Goal: Task Accomplishment & Management: Manage account settings

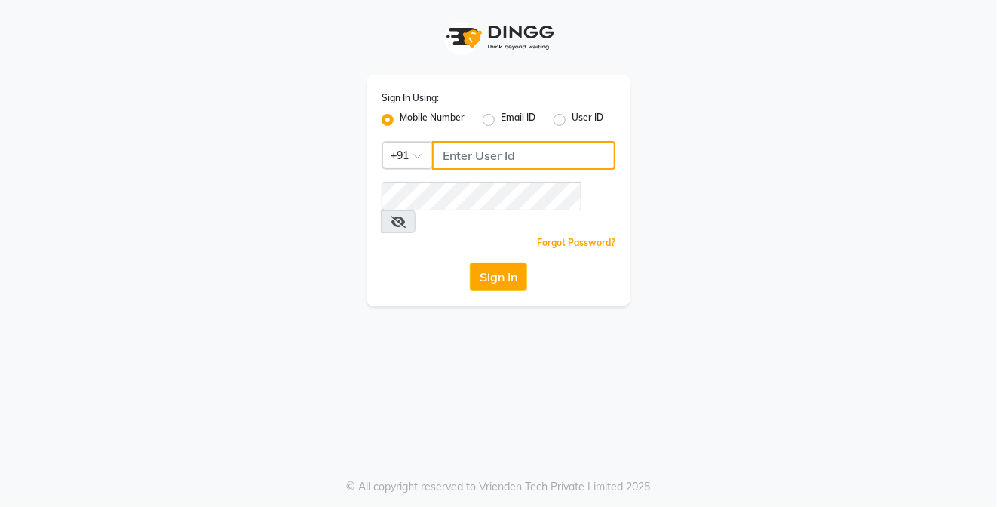
type input "8050403150"
click at [499, 263] on button "Sign In" at bounding box center [498, 277] width 57 height 29
type input "8050403150"
click at [498, 267] on button "Sign In" at bounding box center [498, 277] width 57 height 29
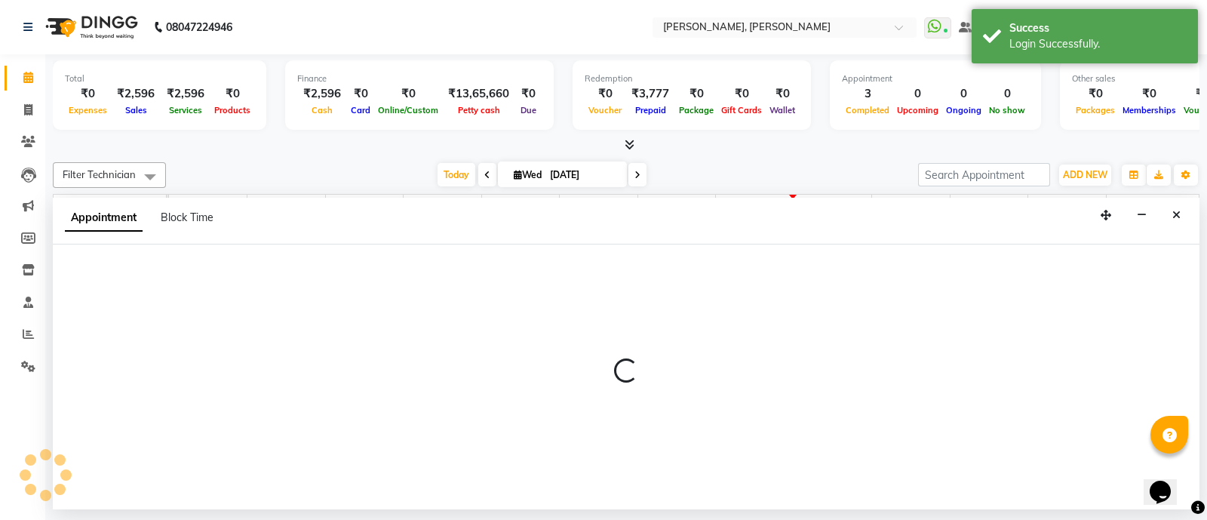
select select "58535"
select select "720"
select select "tentative"
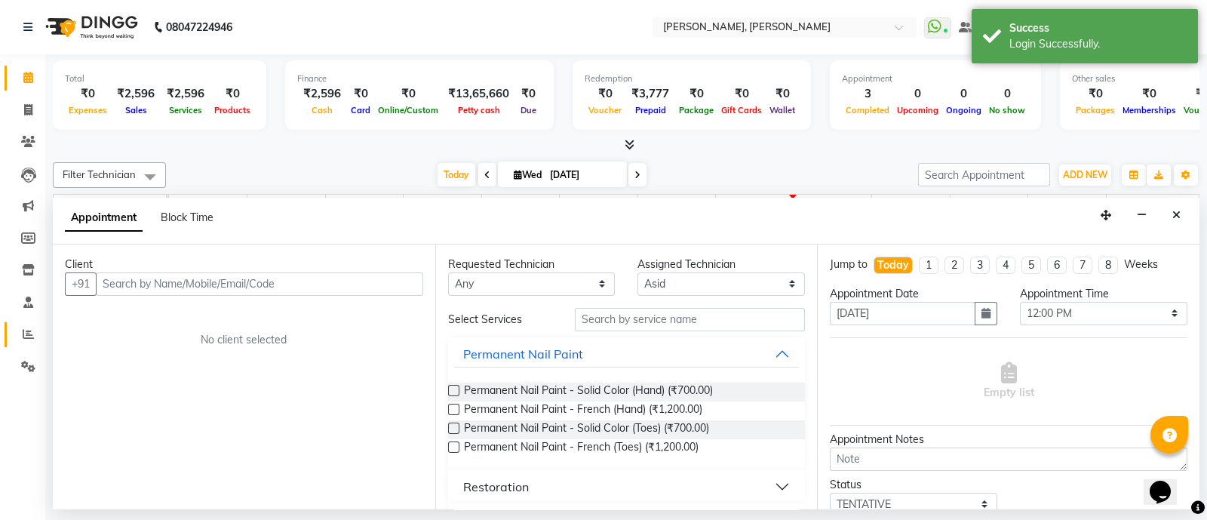
click at [33, 342] on span at bounding box center [28, 334] width 26 height 17
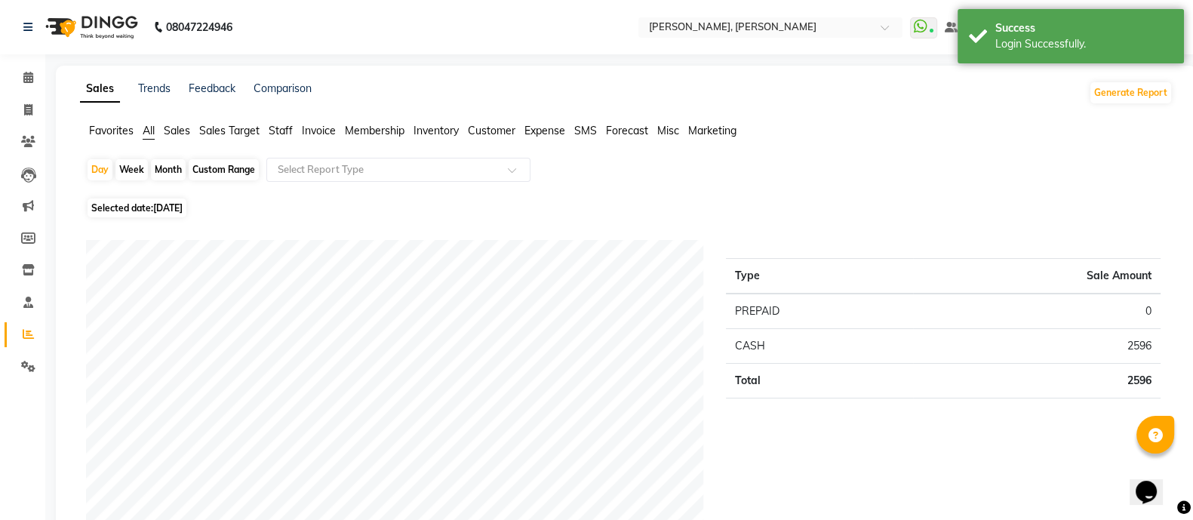
click at [272, 128] on span "Staff" at bounding box center [281, 131] width 24 height 14
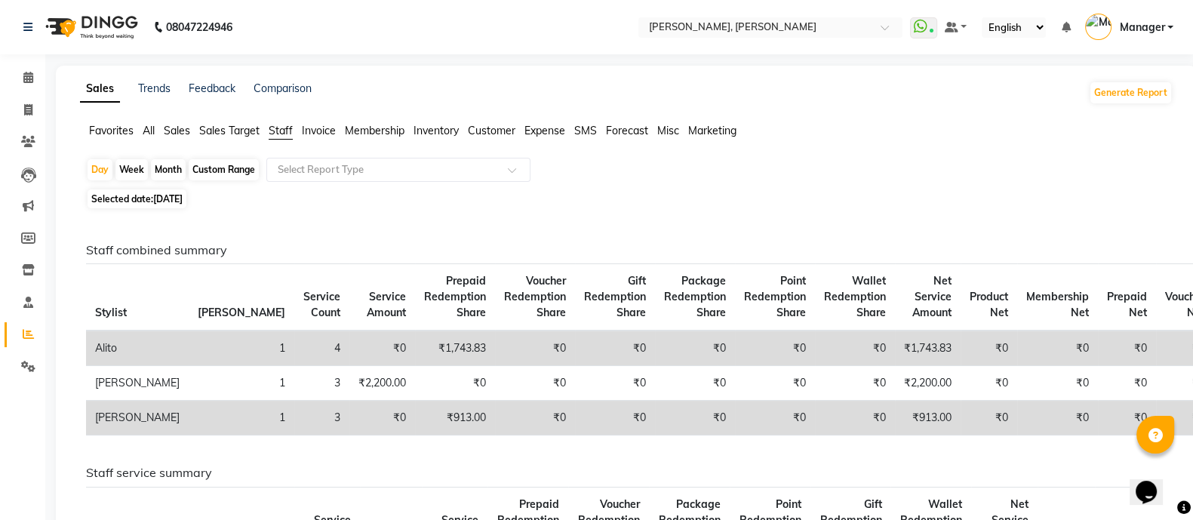
click at [285, 136] on span "Staff" at bounding box center [281, 131] width 24 height 14
click at [161, 171] on div "Month" at bounding box center [168, 169] width 35 height 21
select select "9"
select select "2025"
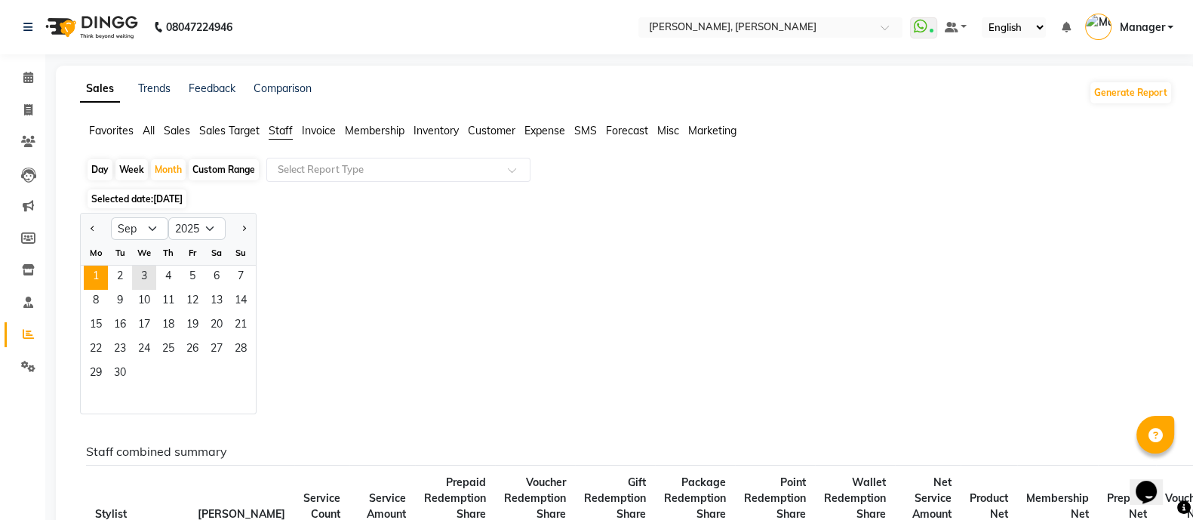
click at [84, 275] on span "1" at bounding box center [96, 278] width 24 height 24
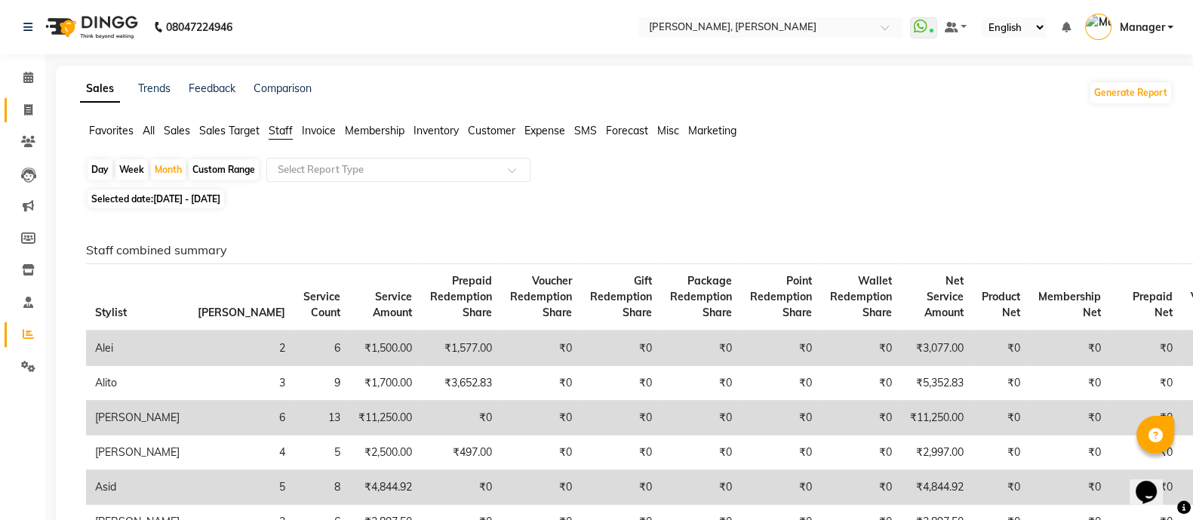
click at [20, 110] on span at bounding box center [28, 110] width 26 height 17
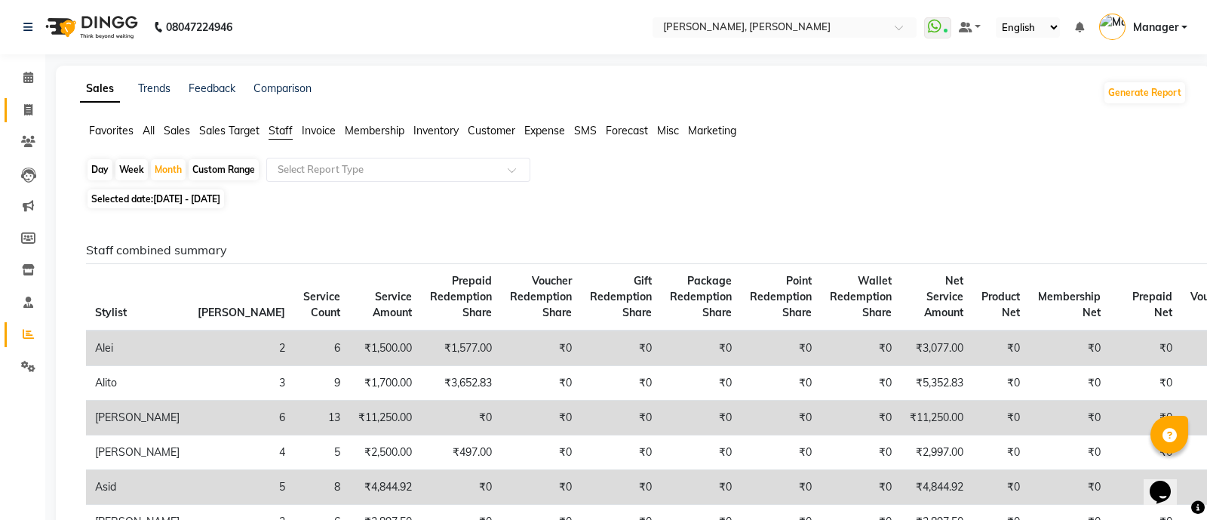
select select "3767"
select select "service"
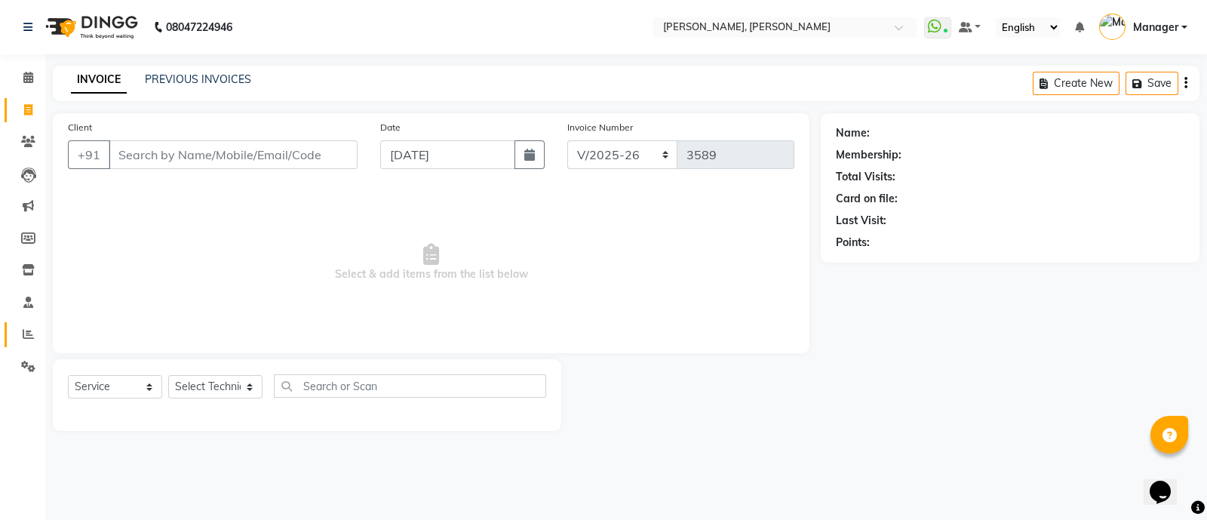
click at [29, 337] on icon at bounding box center [28, 333] width 11 height 11
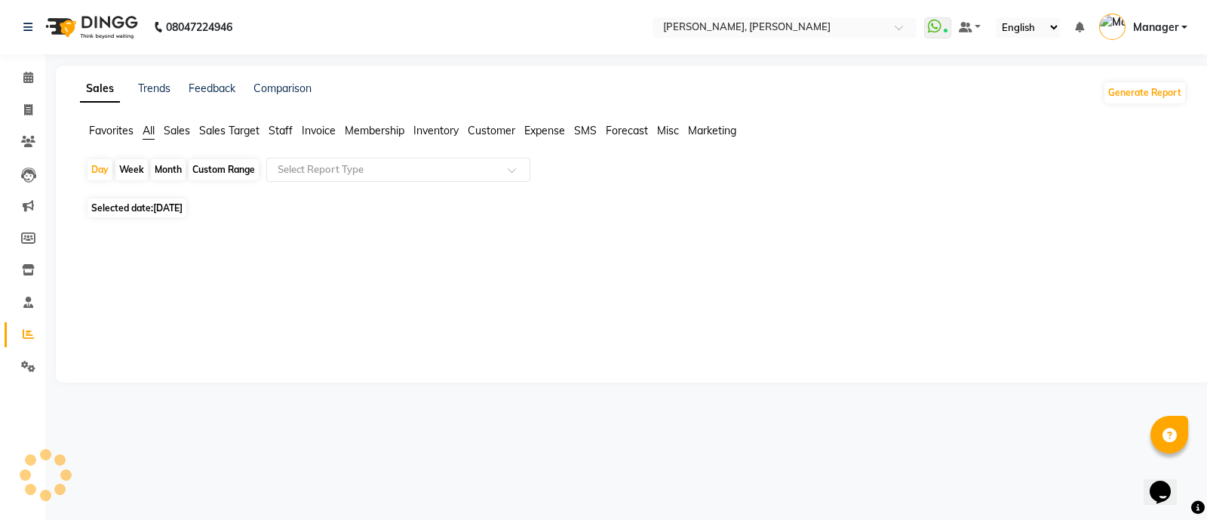
click at [277, 131] on span "Staff" at bounding box center [281, 131] width 24 height 14
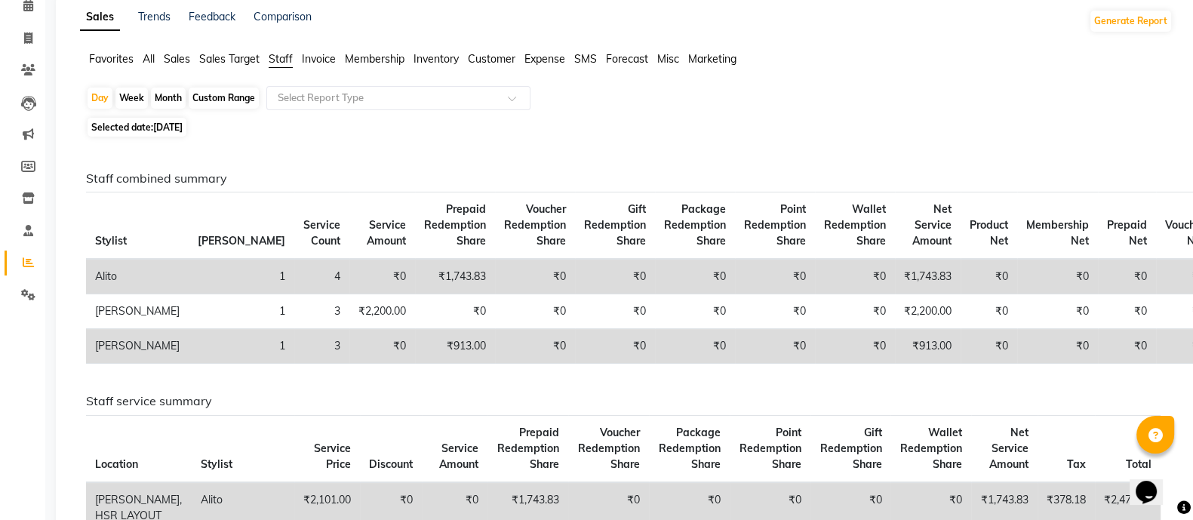
scroll to position [68, 0]
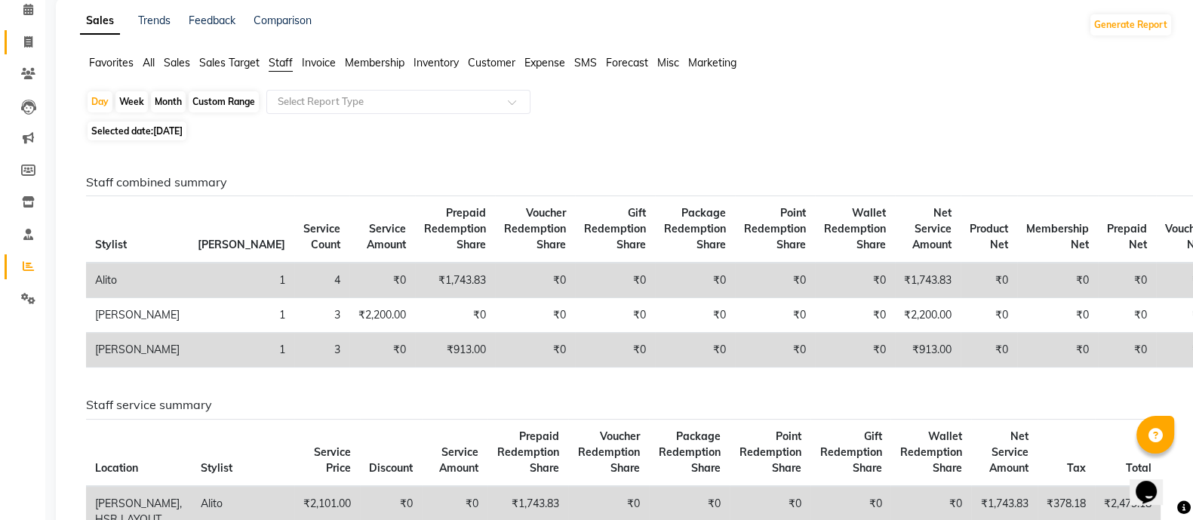
click at [19, 38] on span at bounding box center [28, 42] width 26 height 17
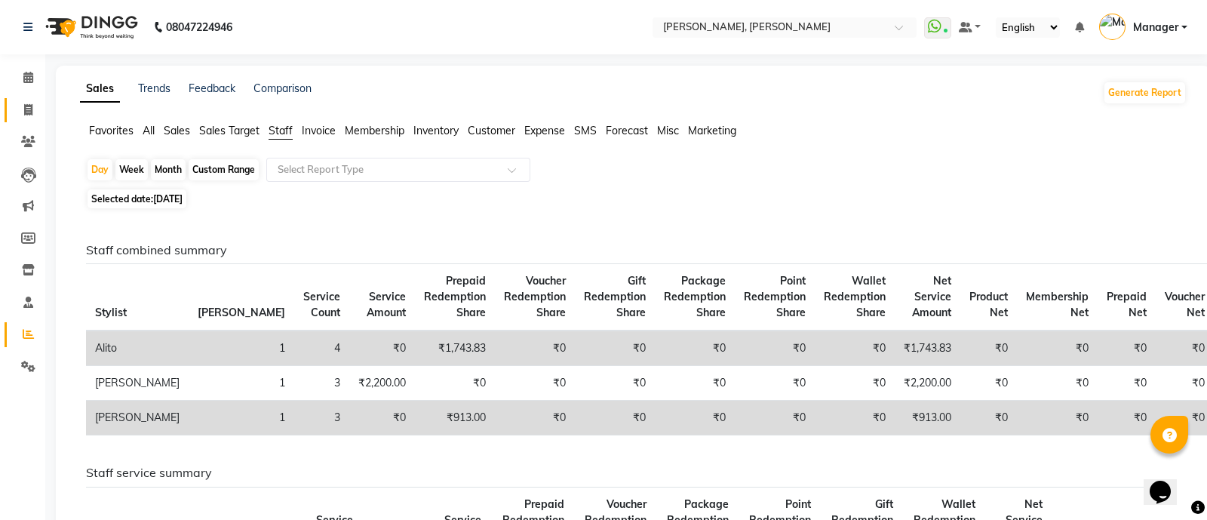
select select "3767"
select select "service"
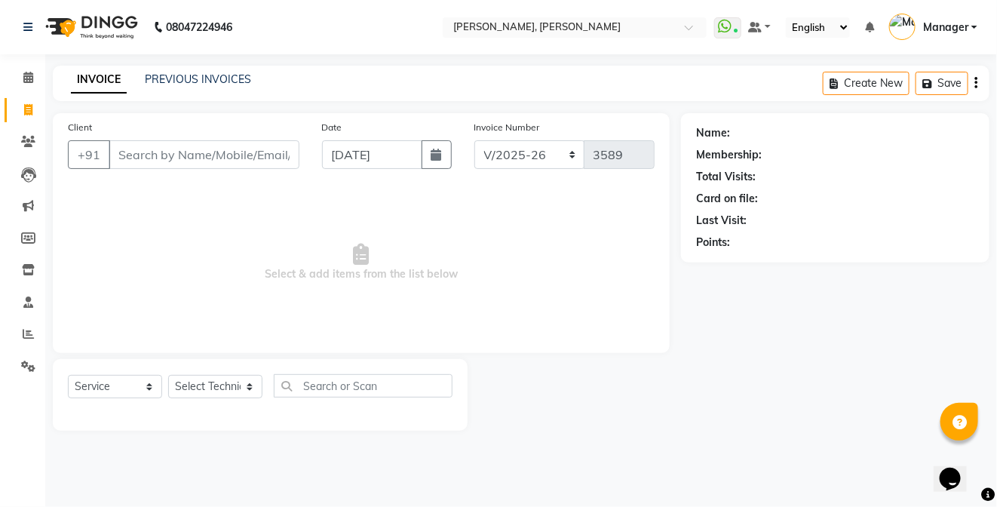
click at [367, 58] on div "08047224946 Select Location × Nailashes, Hsr Layout WhatsApp Status ✕ Status: C…" at bounding box center [498, 253] width 997 height 507
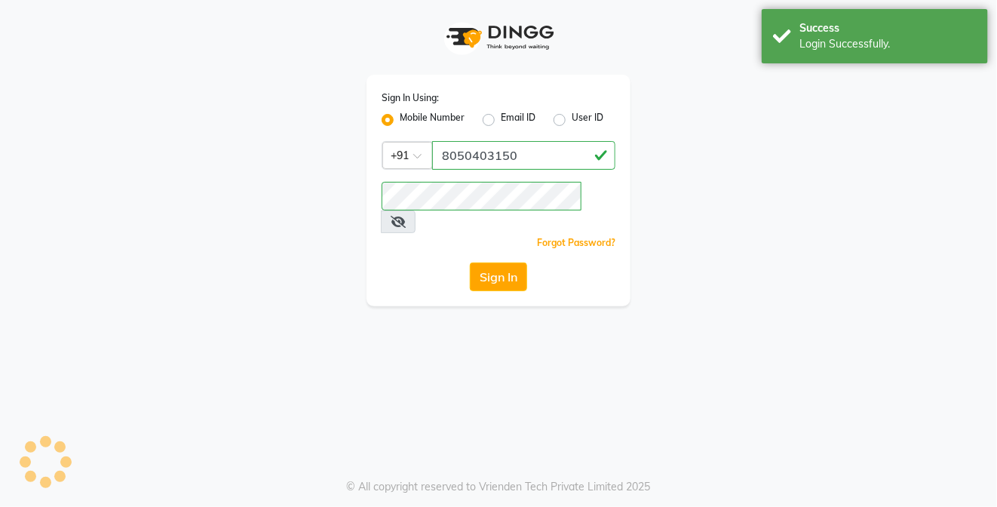
click at [171, 112] on div "Sign In Using: Mobile Number Email ID User ID Country Code × +91 8050403150 Rem…" at bounding box center [499, 153] width 860 height 306
click at [248, 188] on div "Sign In Using: Mobile Number Email ID User ID Country Code × +91 8050403150 Rem…" at bounding box center [499, 153] width 860 height 306
click at [248, 167] on div "Sign In Using: Mobile Number Email ID User ID Country Code × +91 8050403150 Rem…" at bounding box center [499, 153] width 860 height 306
click at [112, 161] on div "Sign In Using: Mobile Number Email ID User ID Country Code × +91 8050403150 Rem…" at bounding box center [499, 153] width 860 height 306
click at [488, 263] on button "Sign In" at bounding box center [498, 277] width 57 height 29
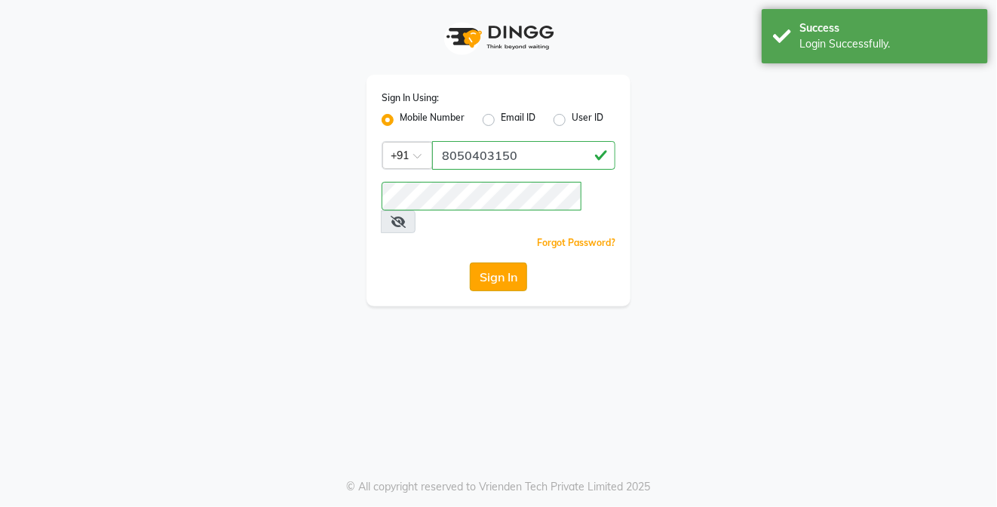
click at [406, 216] on icon at bounding box center [398, 222] width 15 height 12
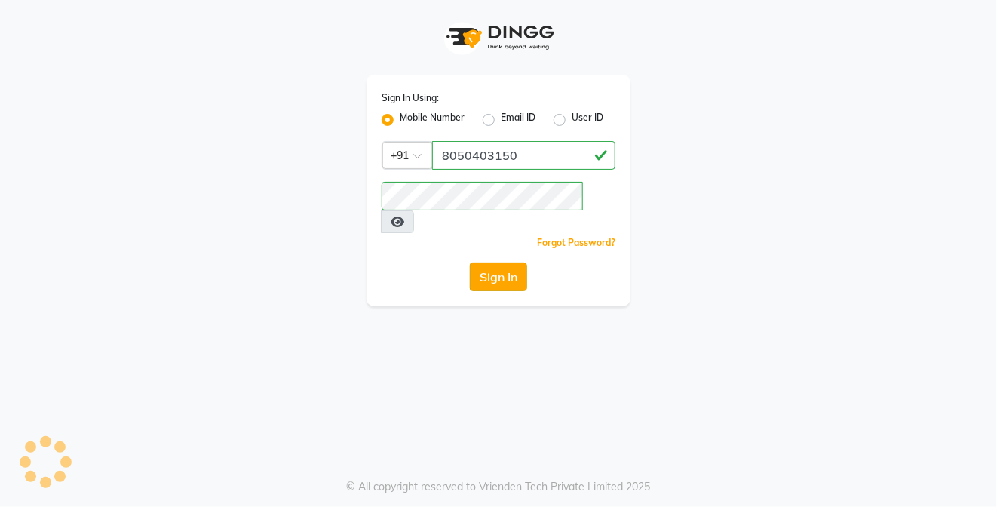
click at [509, 263] on button "Sign In" at bounding box center [498, 277] width 57 height 29
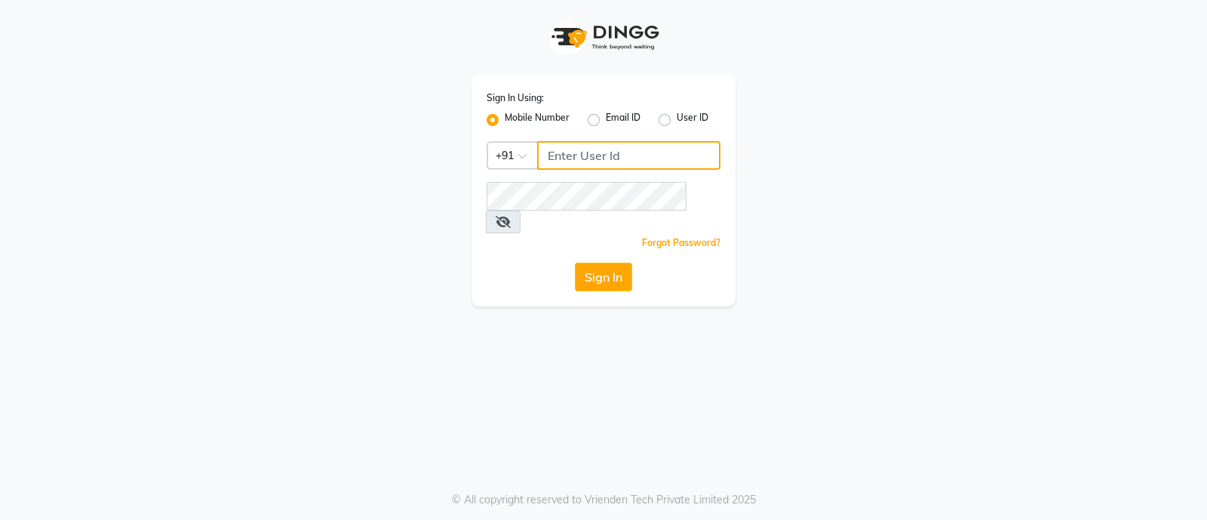
type input "8050403150"
click at [595, 263] on button "Sign In" at bounding box center [603, 277] width 57 height 29
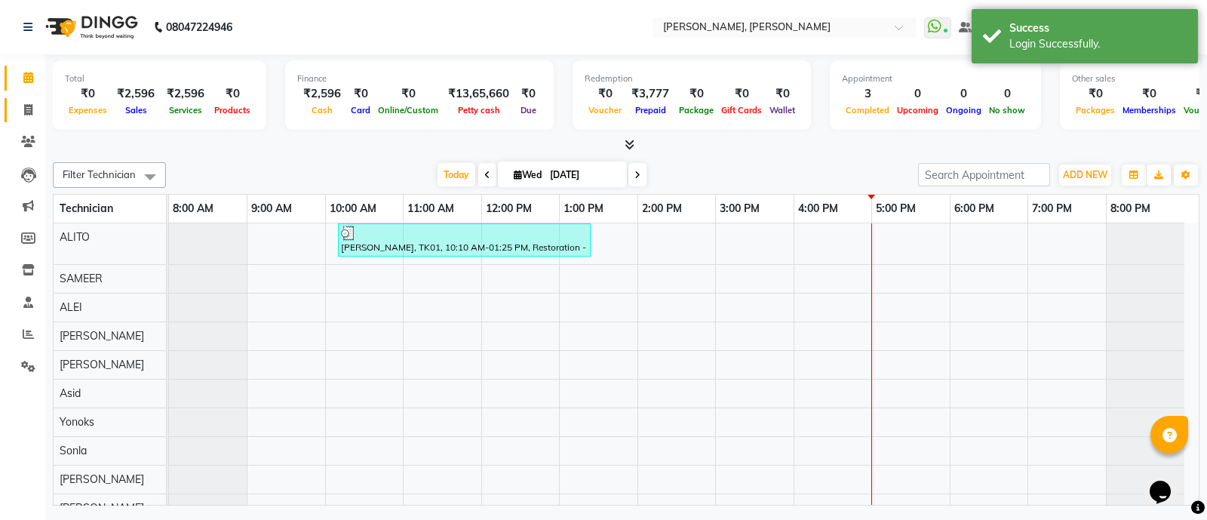
click at [27, 109] on icon at bounding box center [28, 109] width 8 height 11
select select "service"
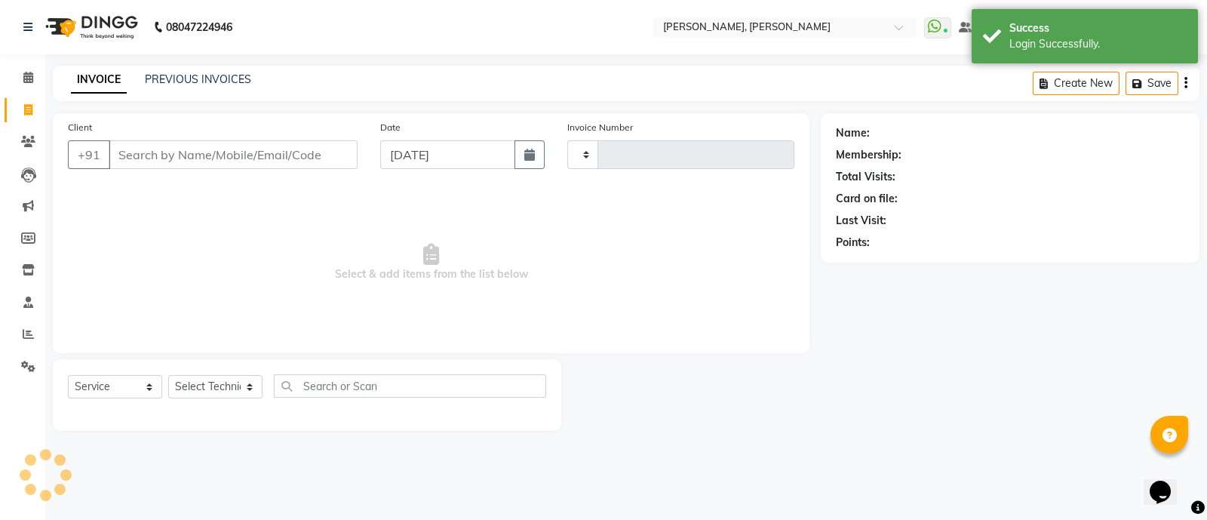
type input "3589"
select select "3767"
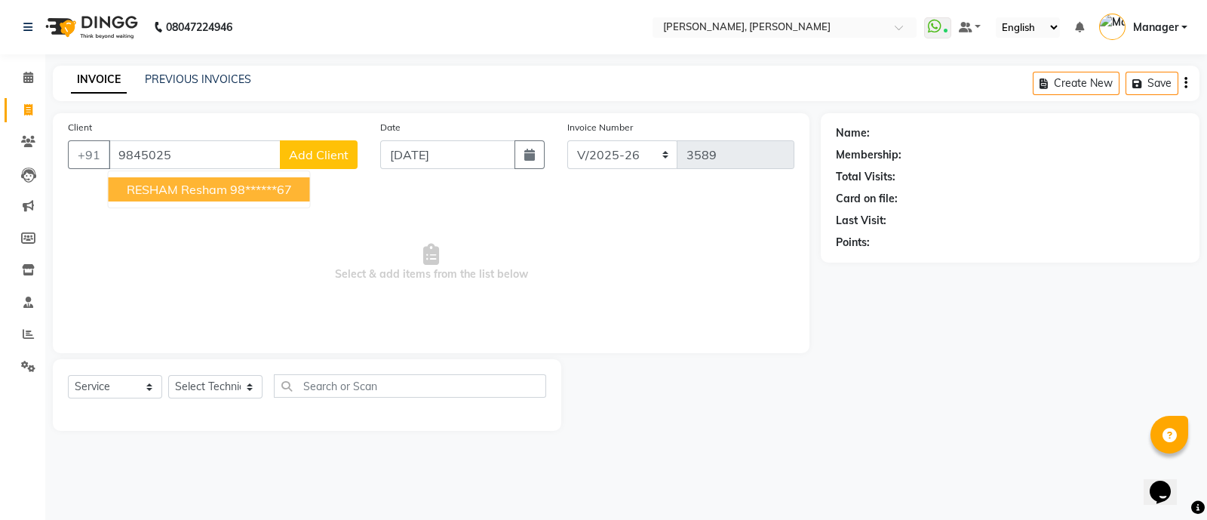
click at [246, 196] on ngb-highlight "98******67" at bounding box center [261, 189] width 62 height 15
type input "98******67"
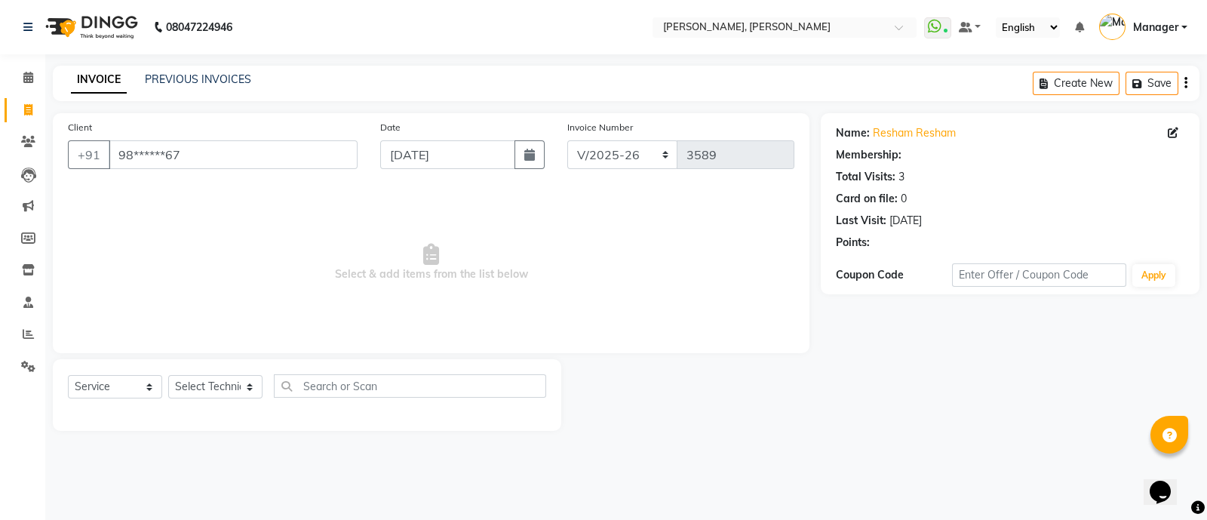
select select "1: Object"
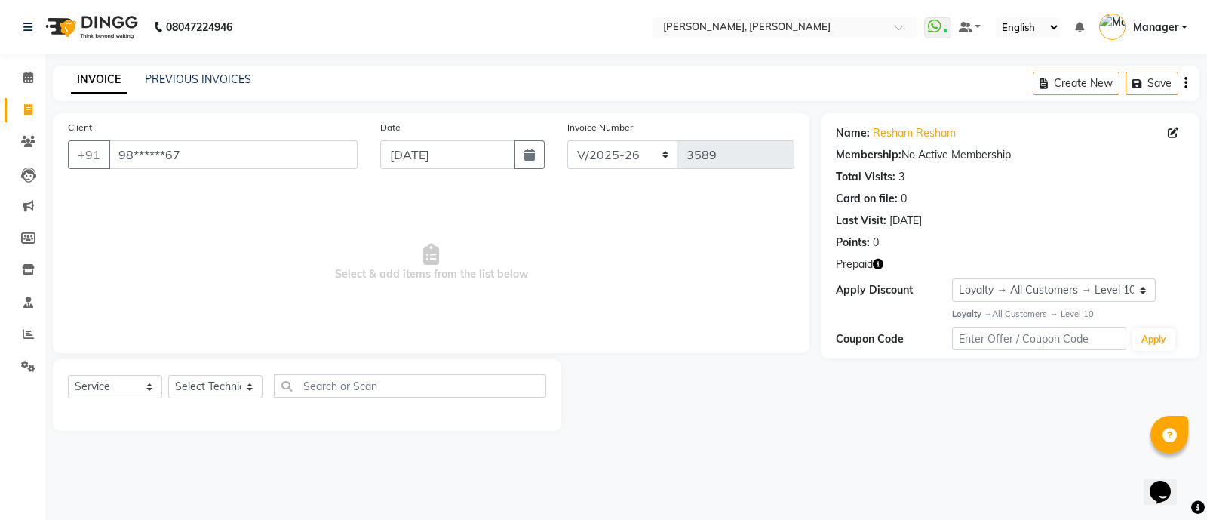
click at [879, 264] on icon "button" at bounding box center [878, 264] width 11 height 11
click at [196, 383] on select "Select Technician ALEI ALITO Anand Pedi Angelle Asid Hanmi Himanshu Manager Mus…" at bounding box center [215, 386] width 94 height 23
select select "38070"
click at [168, 376] on select "Select Technician ALEI ALITO Anand Pedi Angelle Asid Hanmi Himanshu Manager Mus…" at bounding box center [215, 386] width 94 height 23
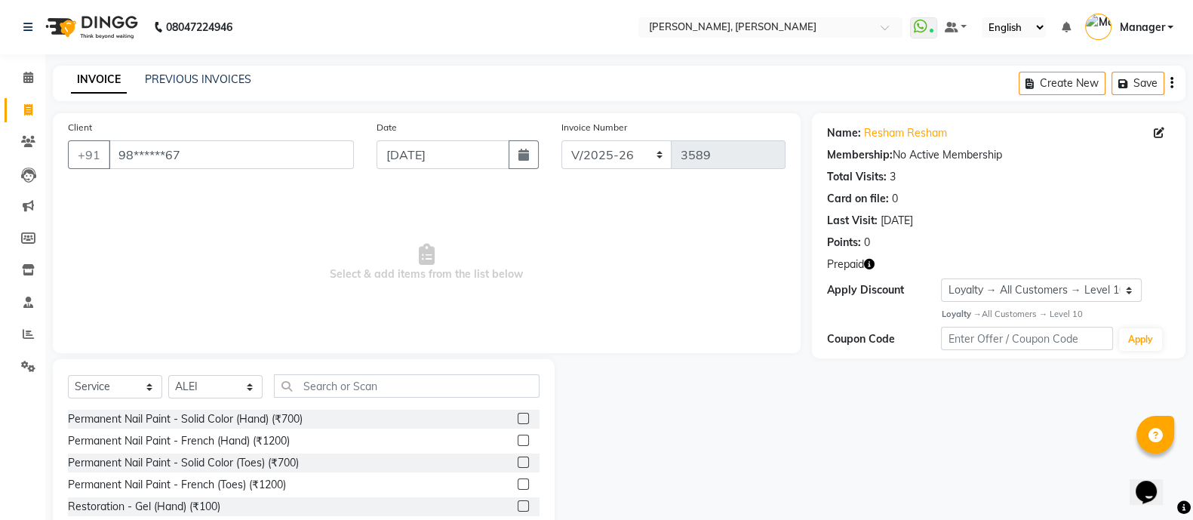
click at [518, 443] on label at bounding box center [523, 440] width 11 height 11
click at [518, 443] on input "checkbox" at bounding box center [523, 441] width 10 height 10
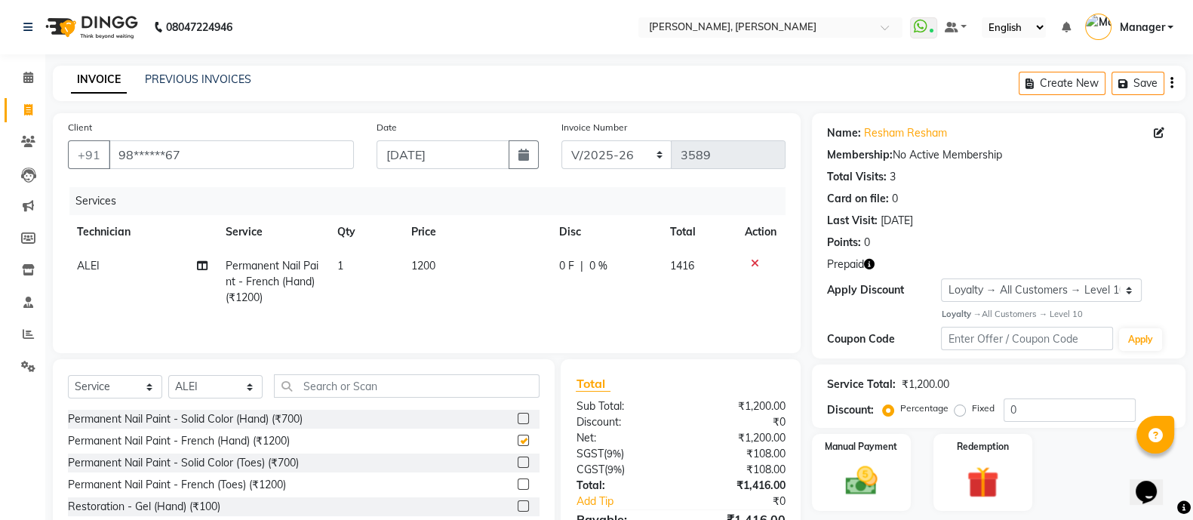
checkbox input "false"
click at [318, 392] on input "text" at bounding box center [407, 385] width 266 height 23
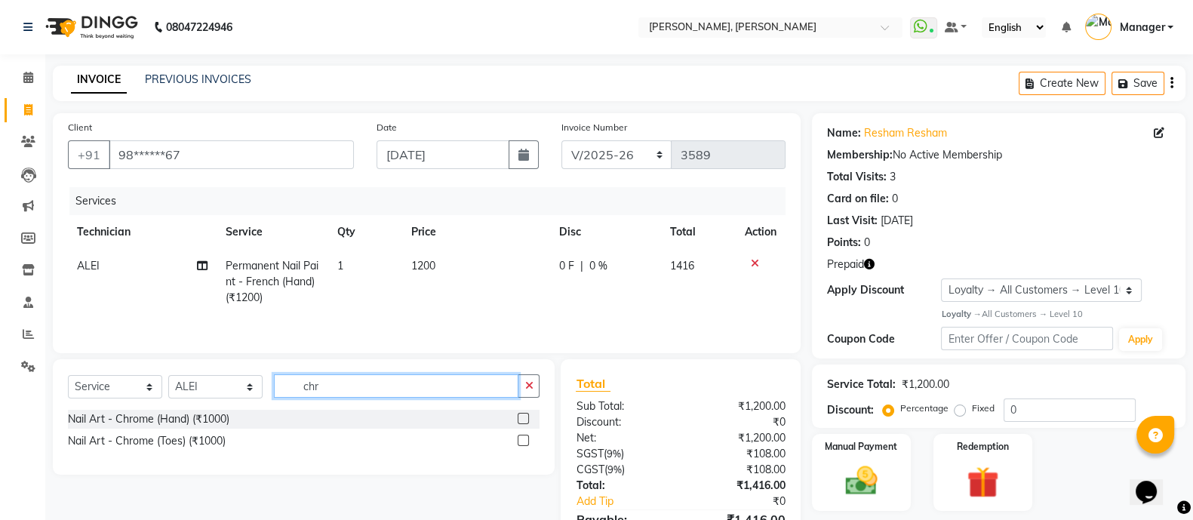
type input "chr"
click at [524, 422] on label at bounding box center [523, 418] width 11 height 11
click at [524, 422] on input "checkbox" at bounding box center [523, 419] width 10 height 10
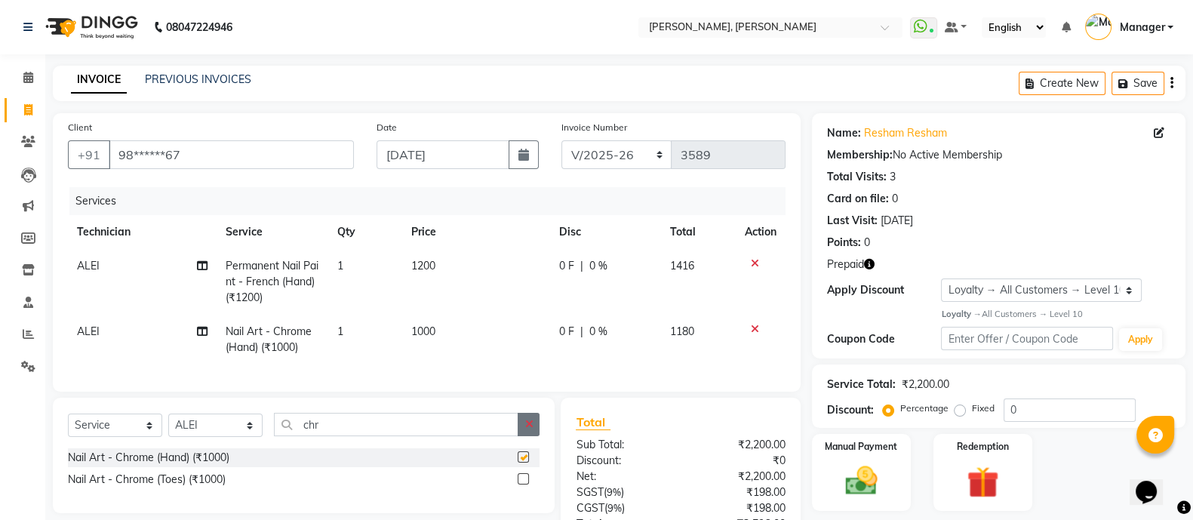
checkbox input "false"
click at [532, 429] on icon "button" at bounding box center [528, 424] width 8 height 11
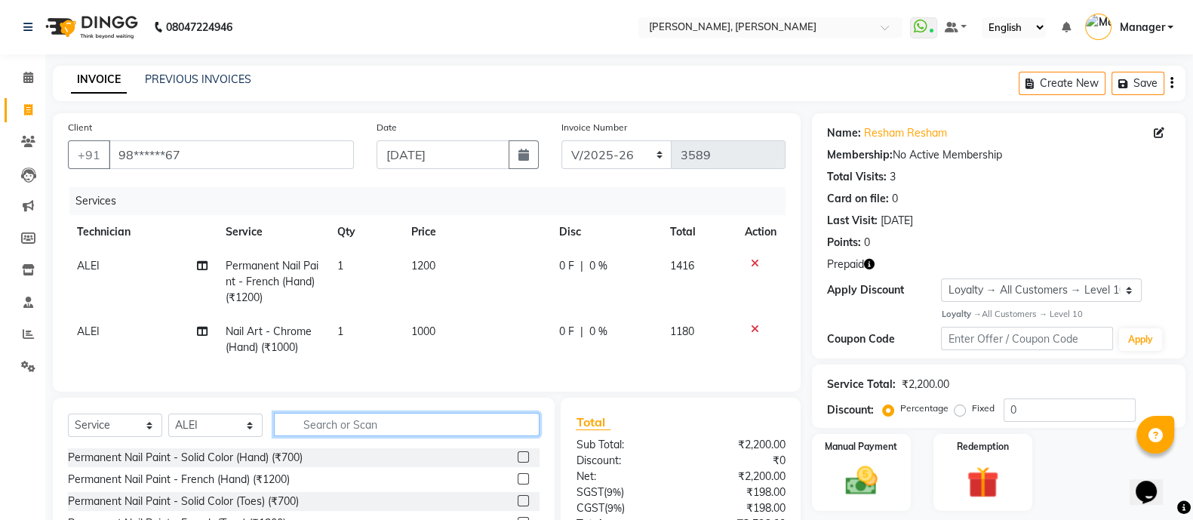
scroll to position [137, 0]
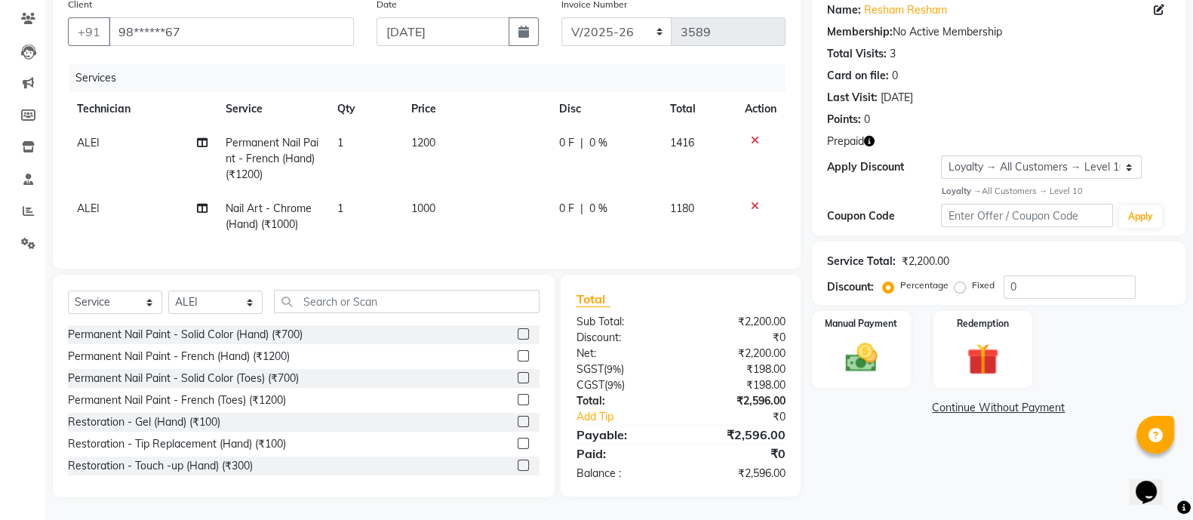
click at [518, 379] on label at bounding box center [523, 377] width 11 height 11
click at [518, 379] on input "checkbox" at bounding box center [523, 378] width 10 height 10
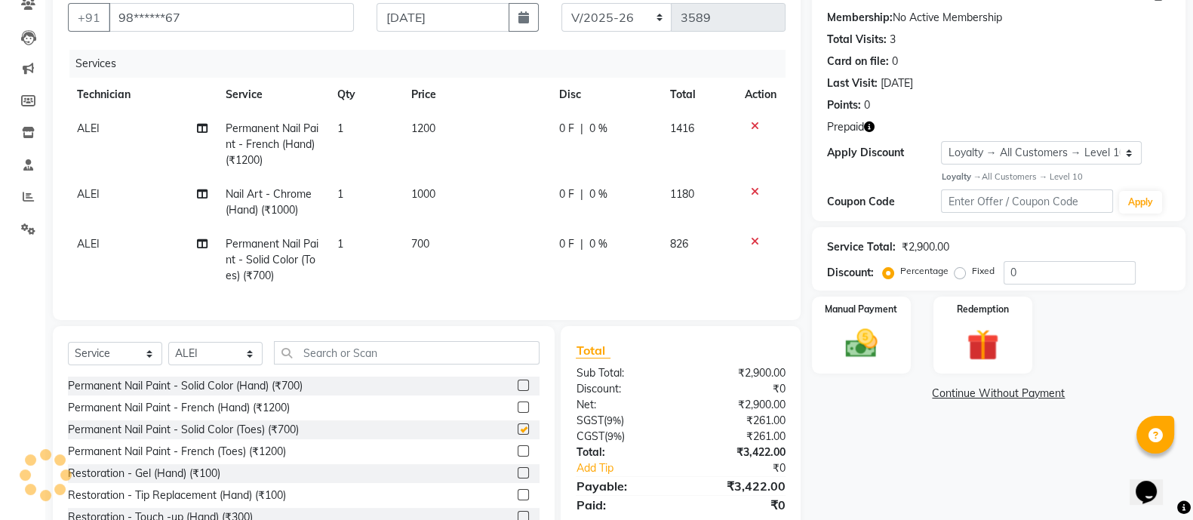
checkbox input "false"
click at [223, 365] on select "Select Technician ALEI ALITO Anand Pedi Angelle Asid Hanmi Himanshu Manager Mus…" at bounding box center [215, 353] width 94 height 23
select select "72162"
click at [168, 357] on select "Select Technician ALEI ALITO Anand Pedi Angelle Asid Hanmi Himanshu Manager Mus…" at bounding box center [215, 353] width 94 height 23
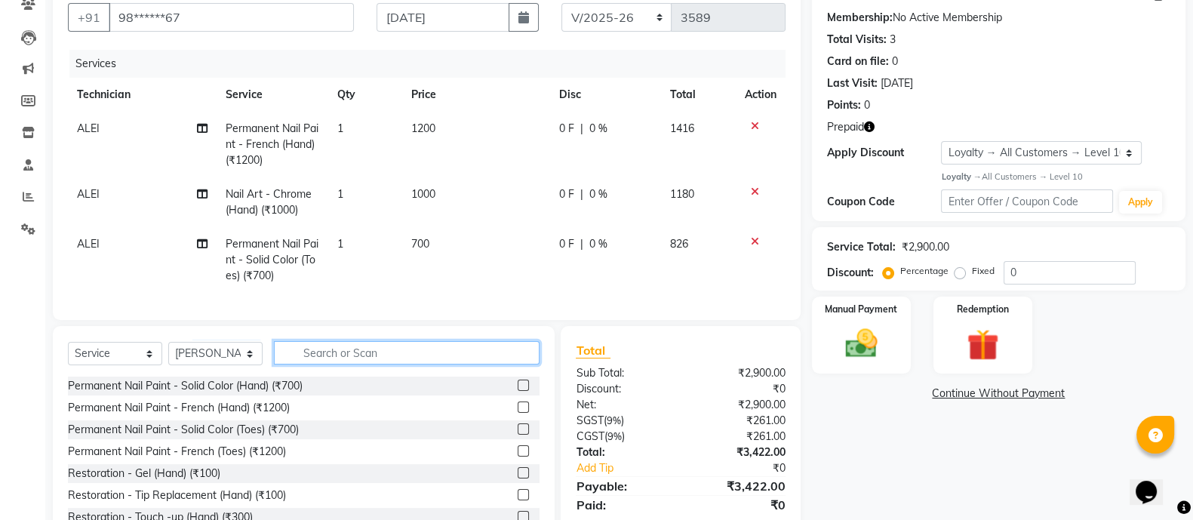
click at [321, 364] on input "text" at bounding box center [407, 352] width 266 height 23
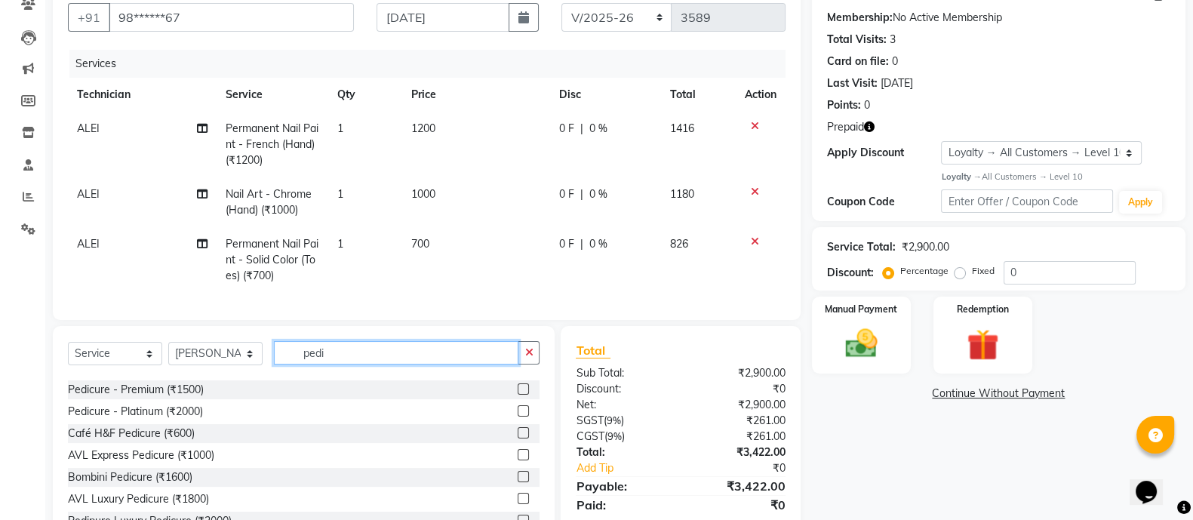
scroll to position [51, 0]
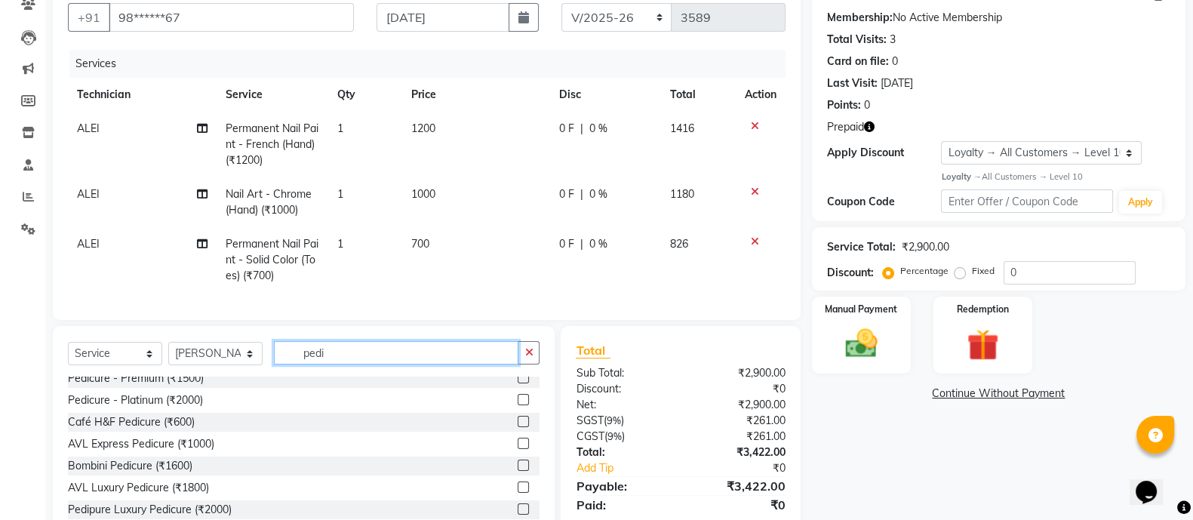
type input "pedi"
click at [518, 471] on label at bounding box center [523, 464] width 11 height 11
click at [518, 471] on input "checkbox" at bounding box center [523, 466] width 10 height 10
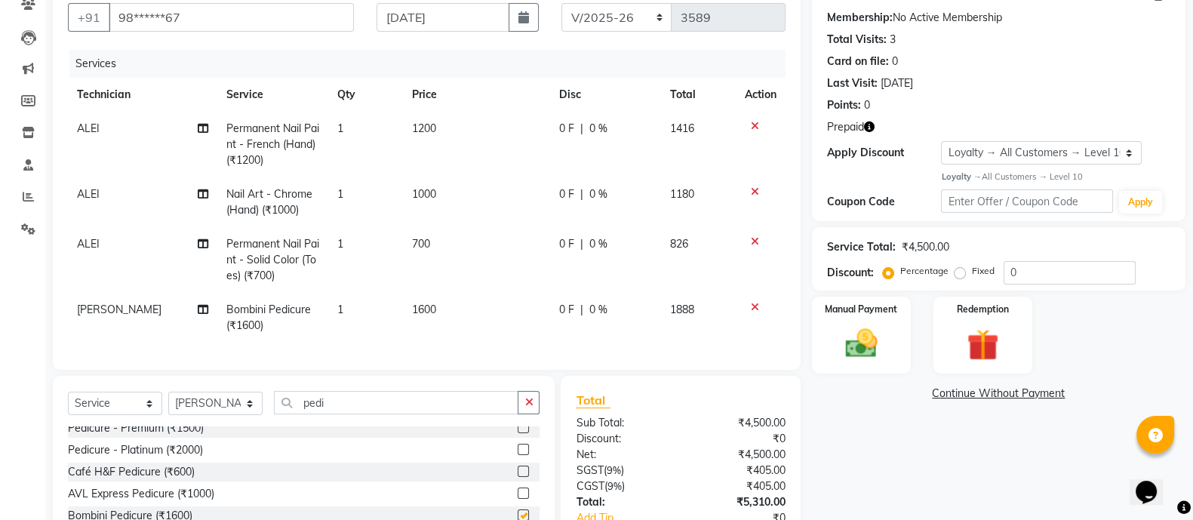
checkbox input "false"
click at [528, 407] on icon "button" at bounding box center [528, 402] width 8 height 11
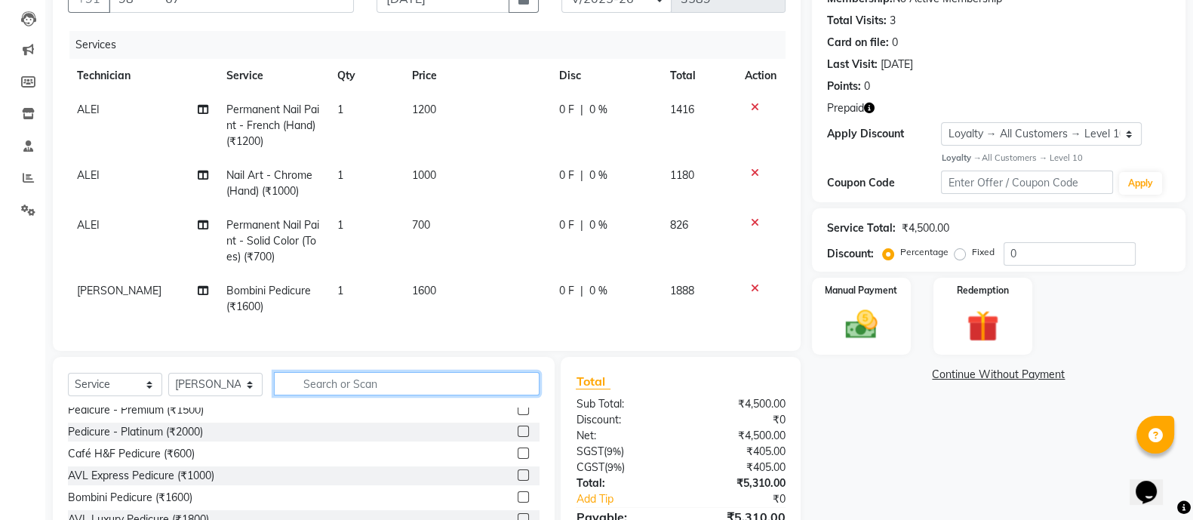
scroll to position [158, 0]
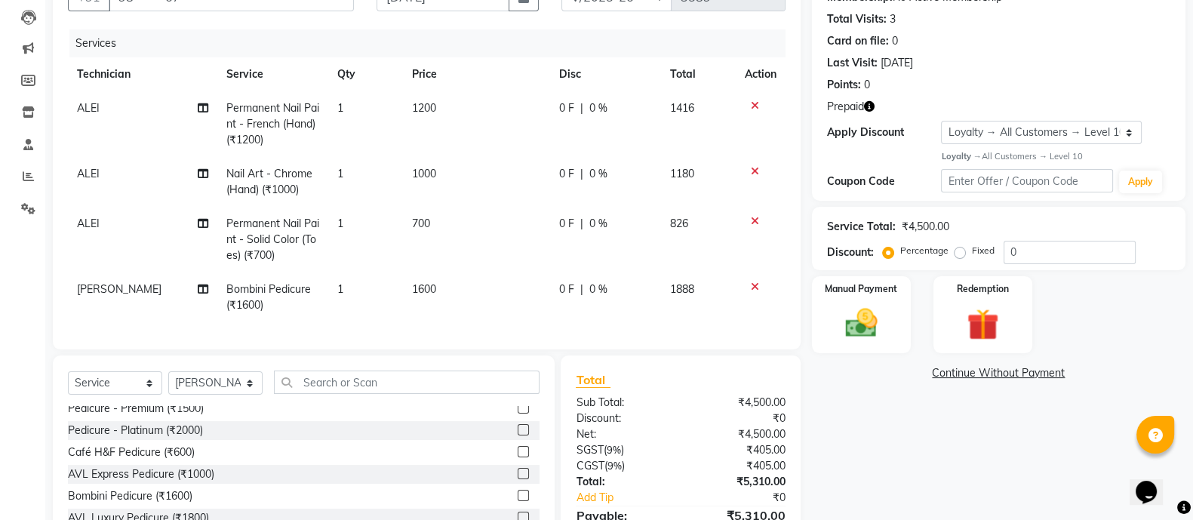
click at [869, 106] on icon "button" at bounding box center [869, 106] width 11 height 11
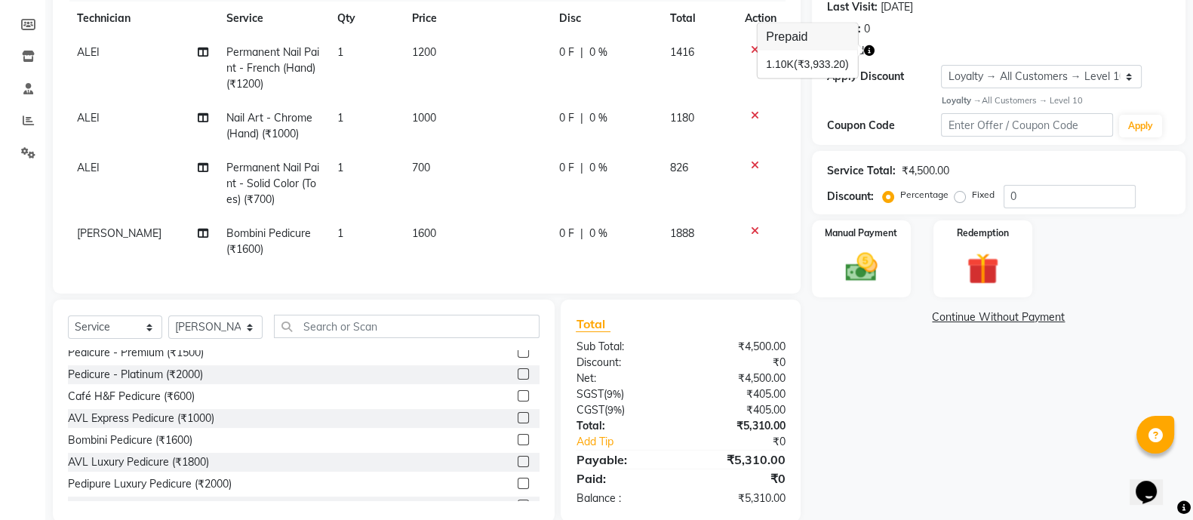
scroll to position [253, 0]
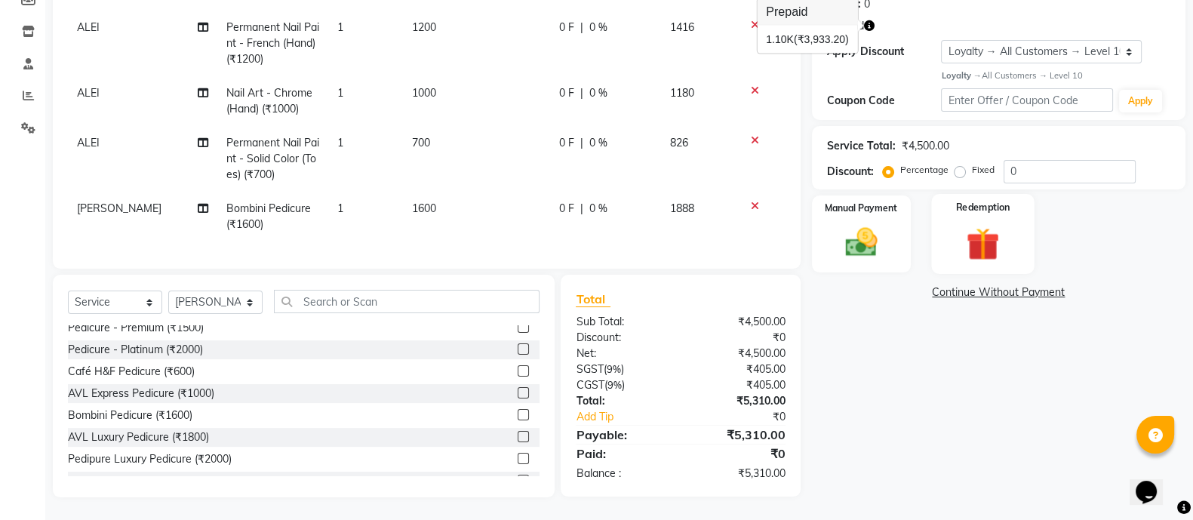
click at [1000, 223] on img at bounding box center [983, 243] width 54 height 41
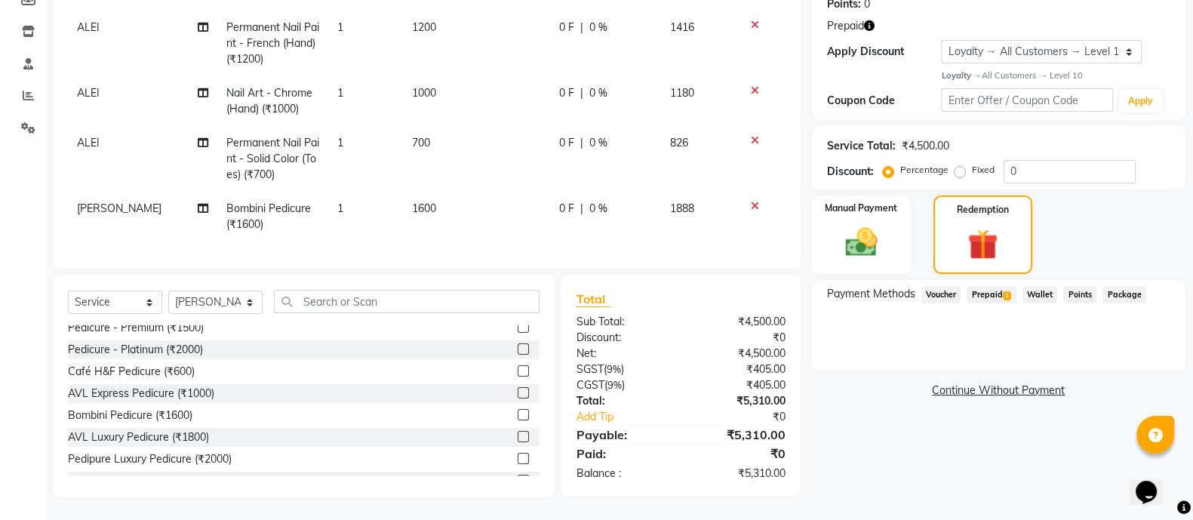
click at [992, 286] on span "Prepaid 1" at bounding box center [990, 294] width 49 height 17
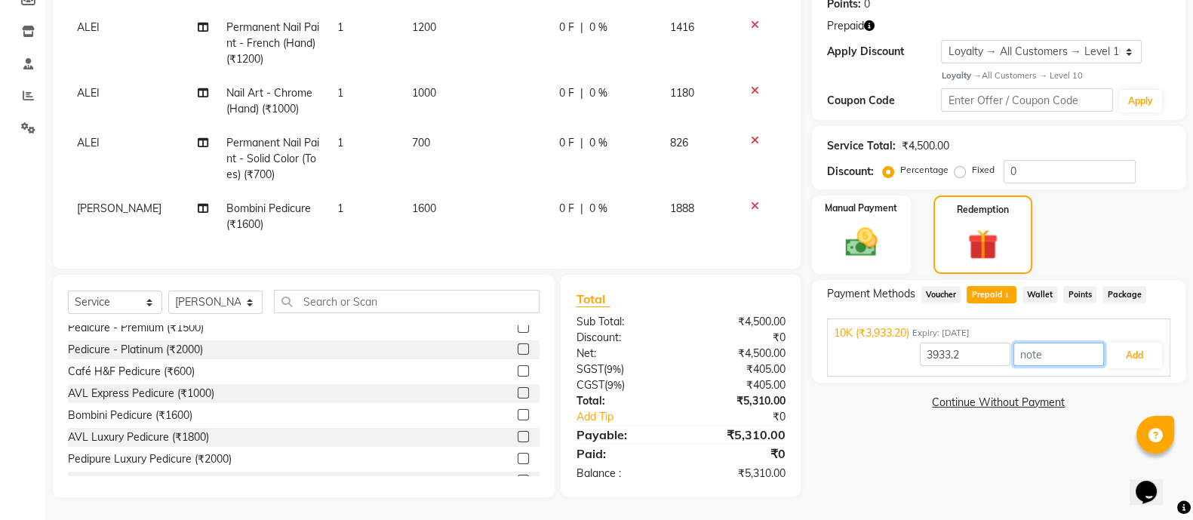
click at [1026, 343] on input "text" at bounding box center [1058, 354] width 91 height 23
click at [1021, 343] on input "text" at bounding box center [1058, 354] width 91 height 23
type input "1377"
click at [1146, 343] on button "Add" at bounding box center [1134, 356] width 55 height 26
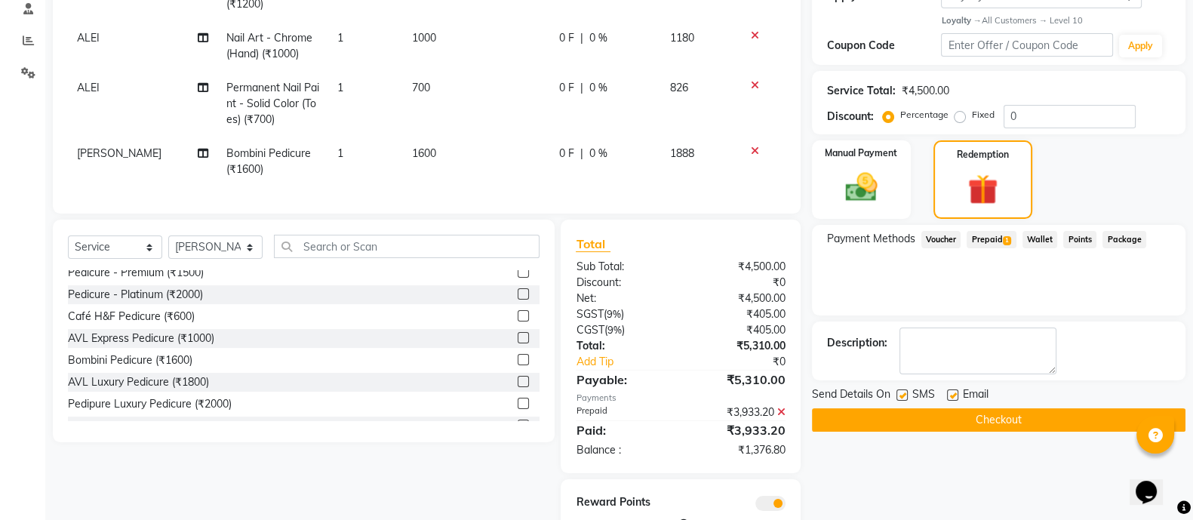
scroll to position [359, 0]
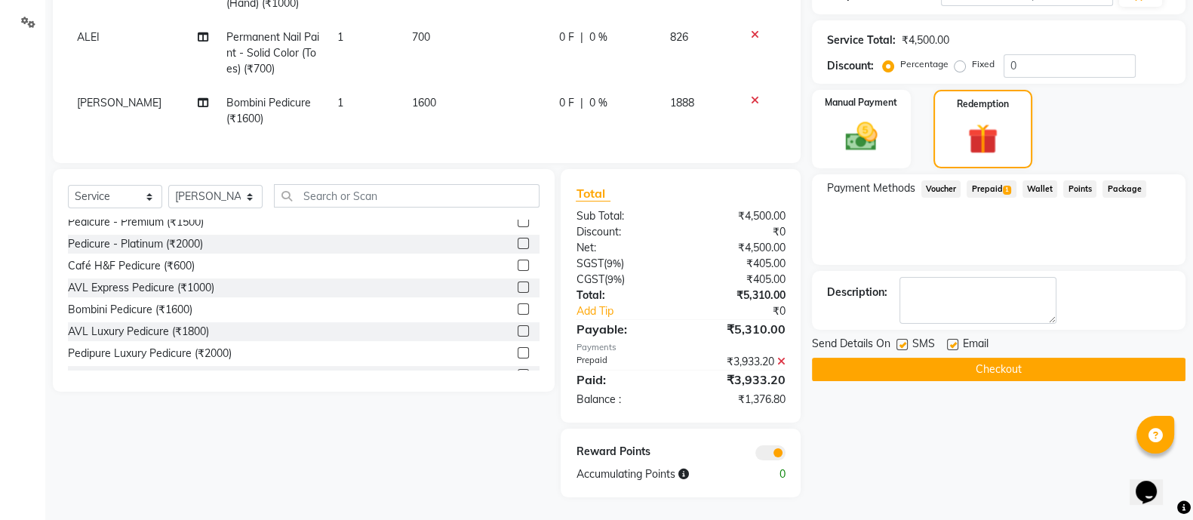
click at [988, 363] on button "Checkout" at bounding box center [998, 369] width 373 height 23
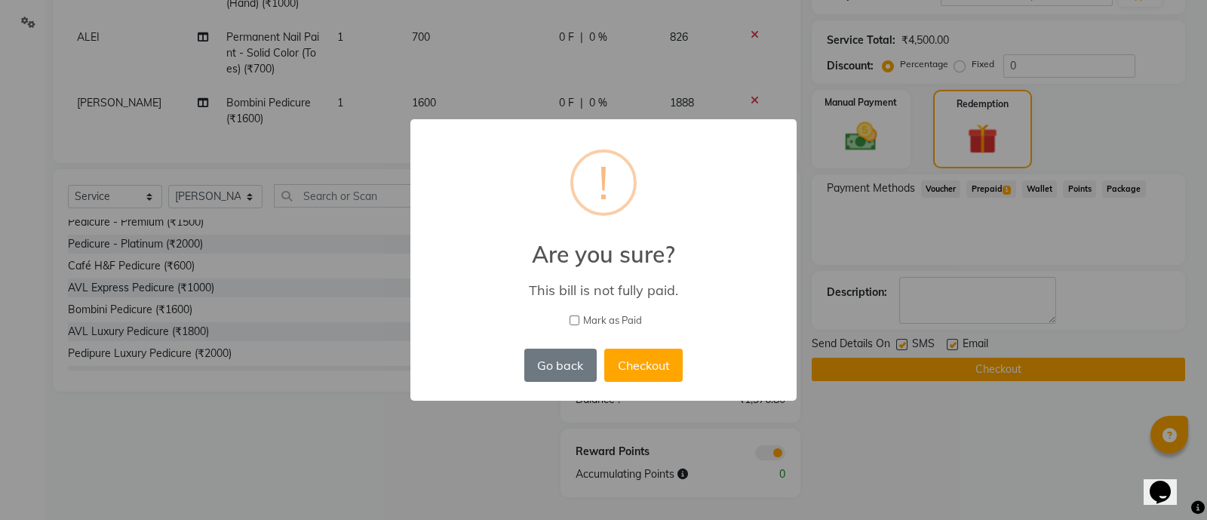
click at [873, 426] on div "× ! Are you sure? This bill is not fully paid. Mark as Paid Go back No Checkout" at bounding box center [603, 260] width 1207 height 520
click at [546, 370] on button "Go back" at bounding box center [560, 365] width 72 height 33
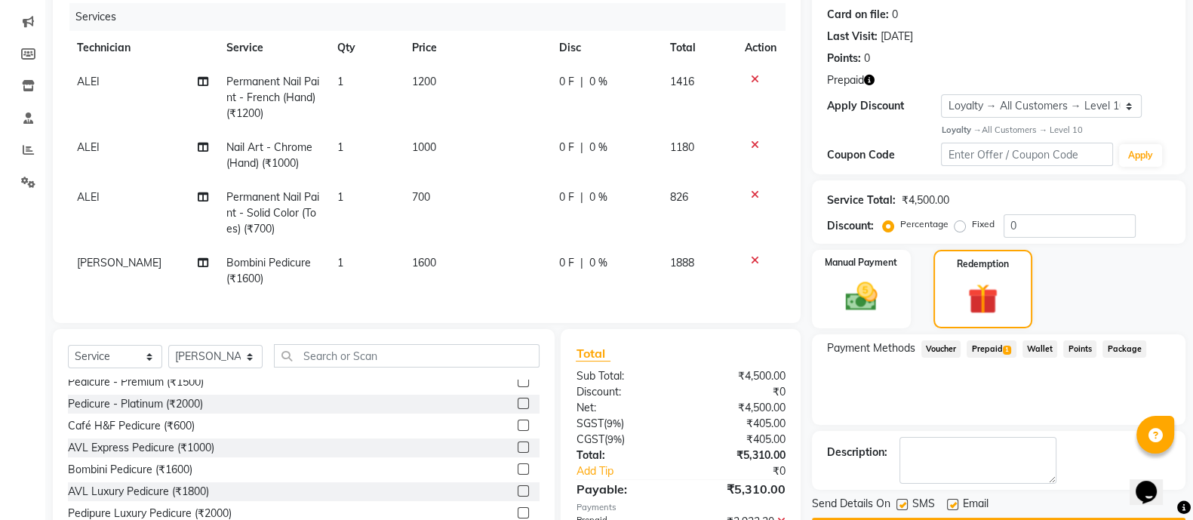
scroll to position [132, 0]
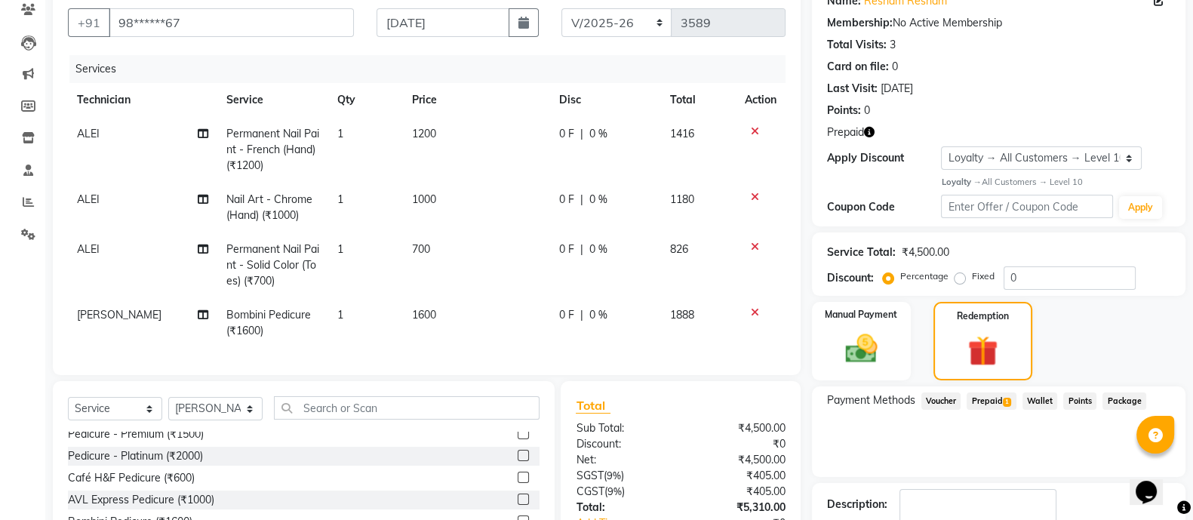
click at [868, 135] on icon "button" at bounding box center [869, 132] width 11 height 11
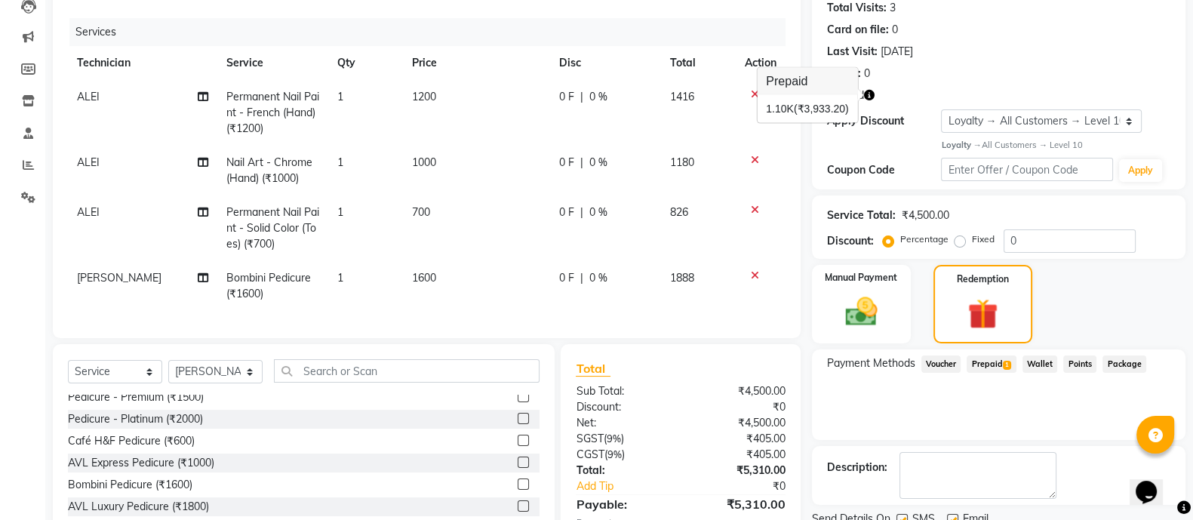
scroll to position [164, 0]
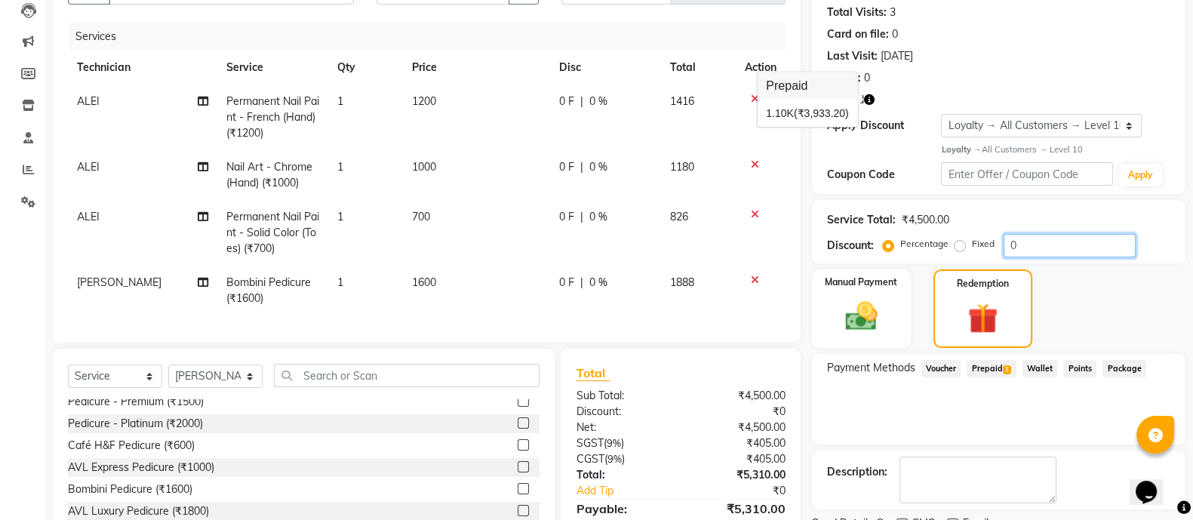
click at [1047, 244] on input "0" at bounding box center [1069, 245] width 132 height 23
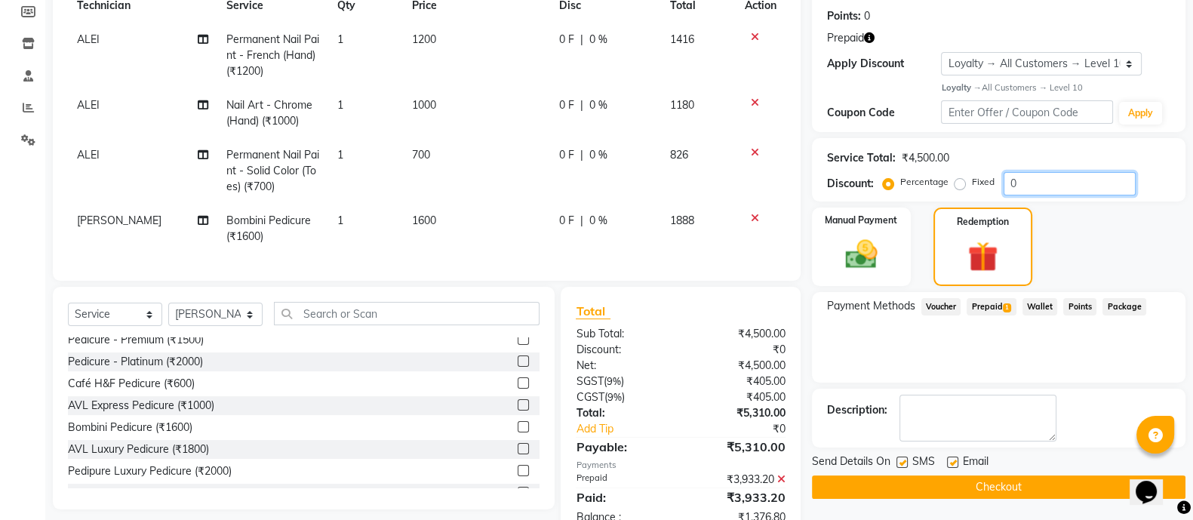
scroll to position [297, 0]
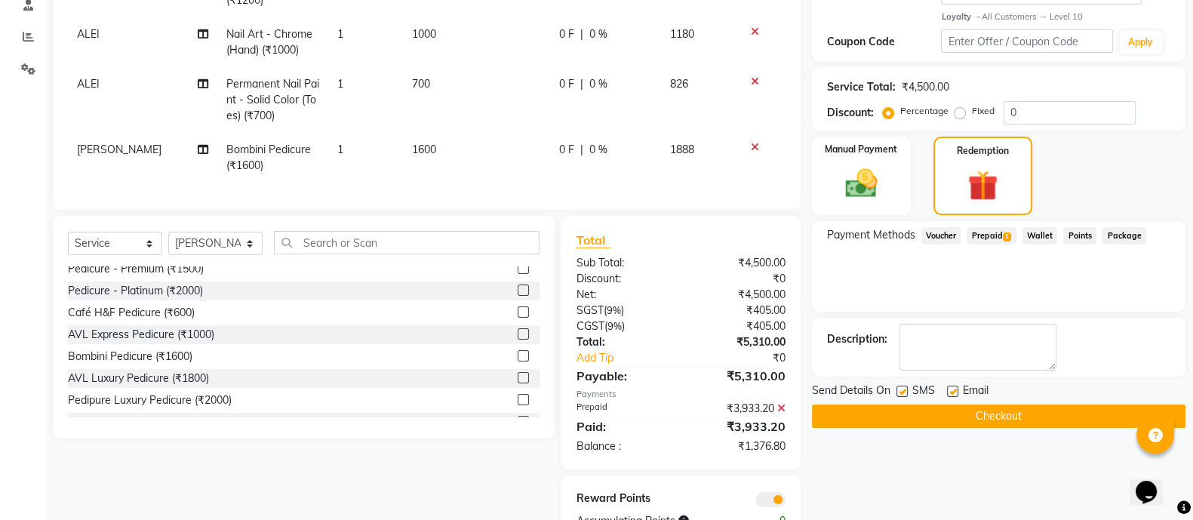
click at [992, 236] on span "Prepaid 1" at bounding box center [990, 235] width 49 height 17
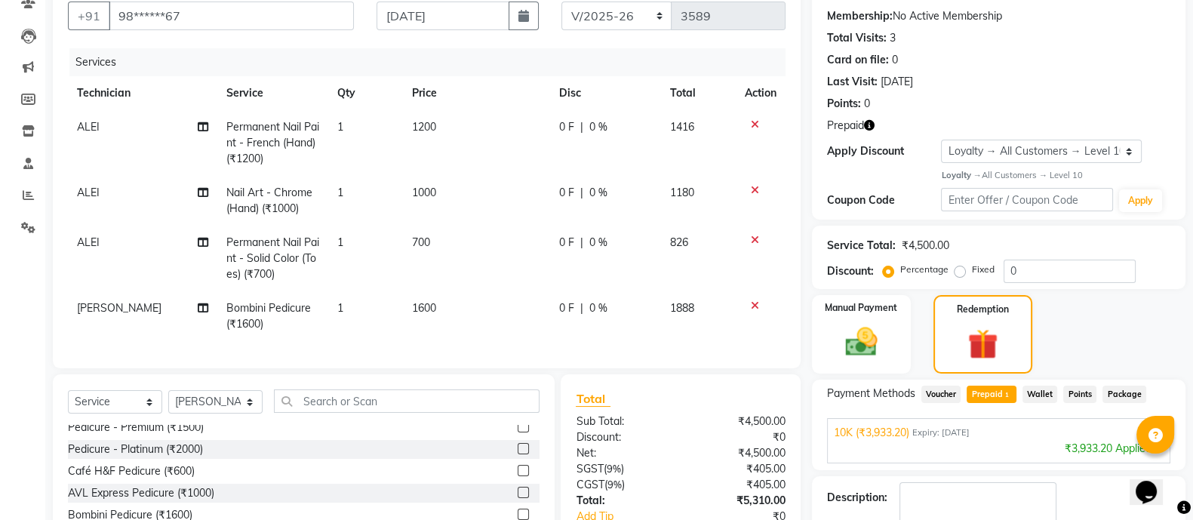
scroll to position [137, 0]
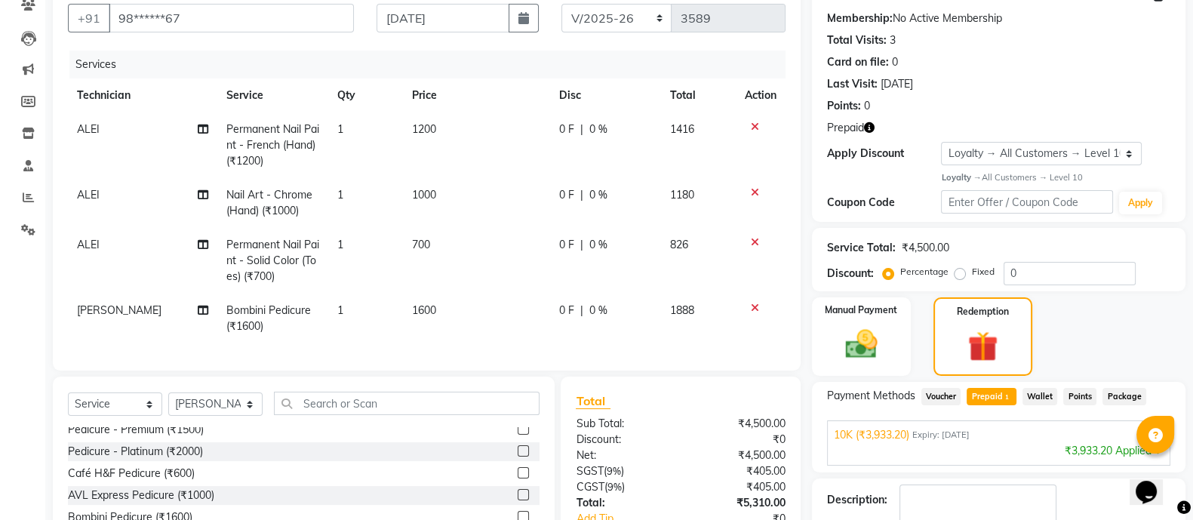
click at [869, 128] on icon "button" at bounding box center [869, 127] width 11 height 11
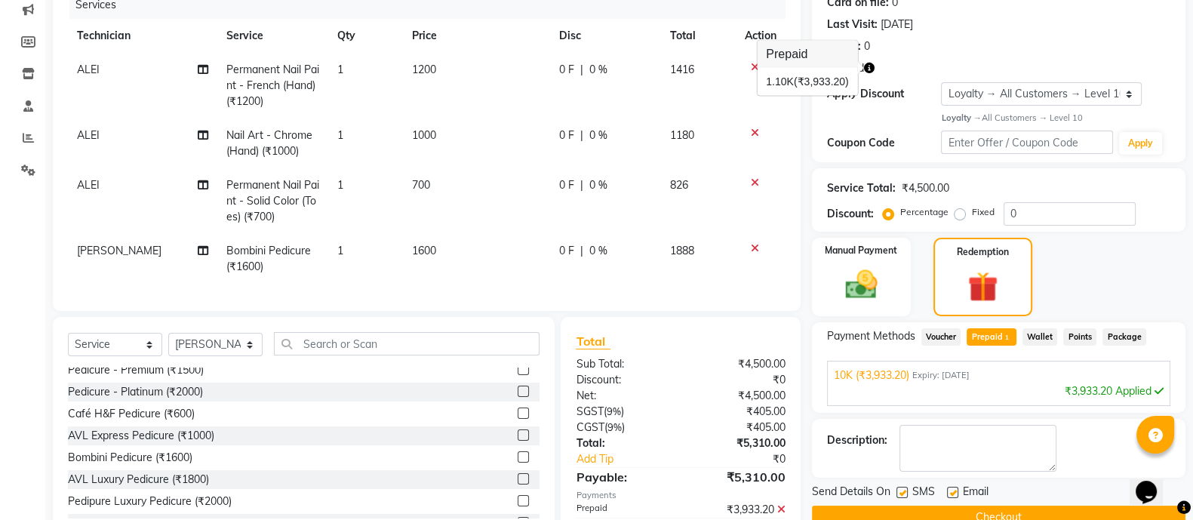
scroll to position [359, 0]
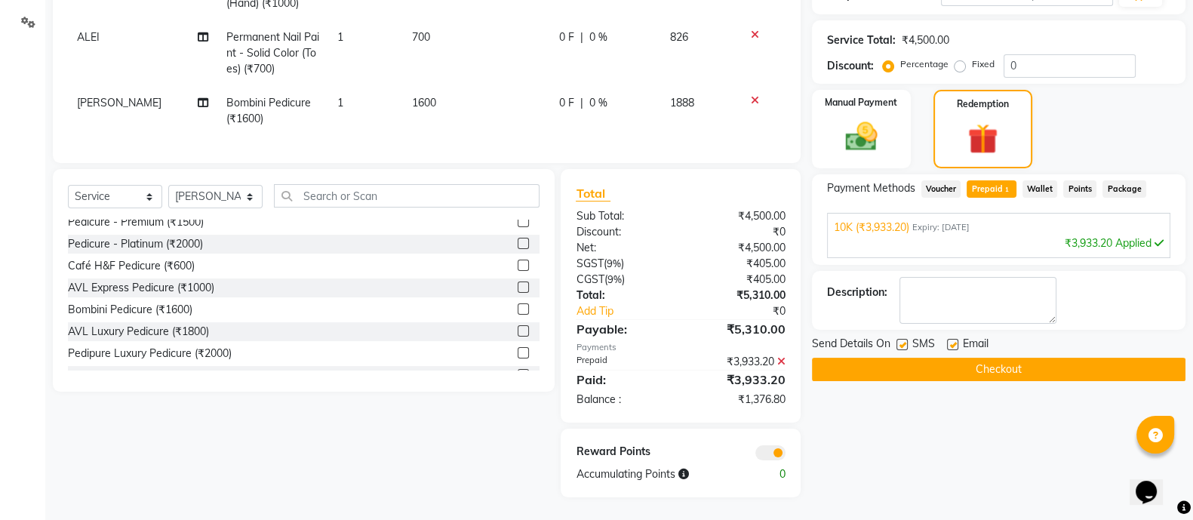
click at [1035, 220] on div "10K (₹3,933.20) Expiry: 20-05-2035" at bounding box center [999, 228] width 330 height 16
click at [874, 220] on span "10K (₹3,933.20)" at bounding box center [871, 228] width 75 height 16
click at [884, 220] on span "10K (₹3,933.20)" at bounding box center [871, 228] width 75 height 16
click at [832, 213] on div "10K (₹3,933.20) Expiry: 20-05-2035 ₹3,933.20 Applied" at bounding box center [998, 227] width 343 height 29
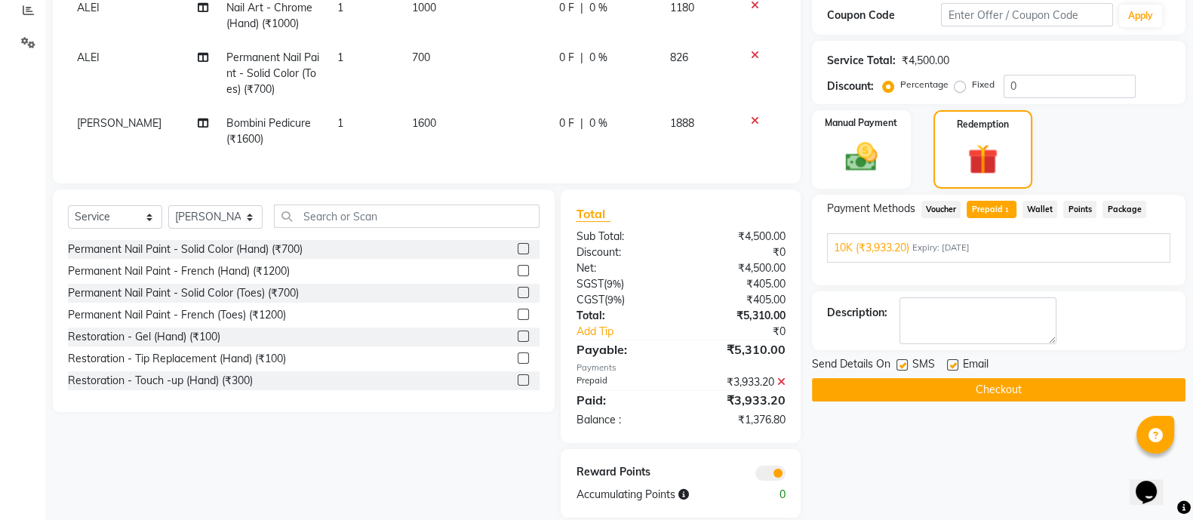
scroll to position [327, 0]
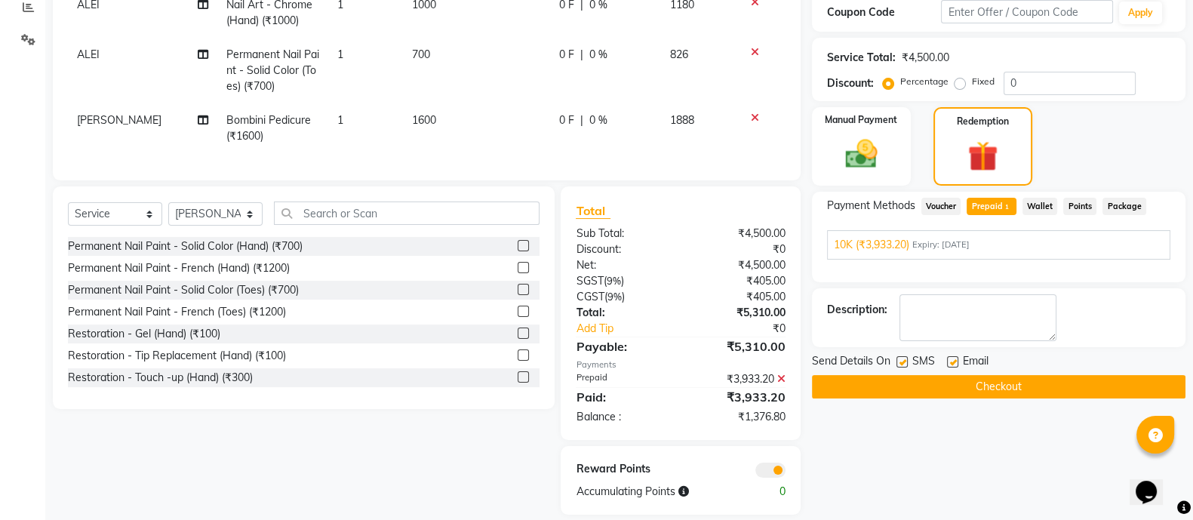
click at [1065, 395] on button "Checkout" at bounding box center [998, 386] width 373 height 23
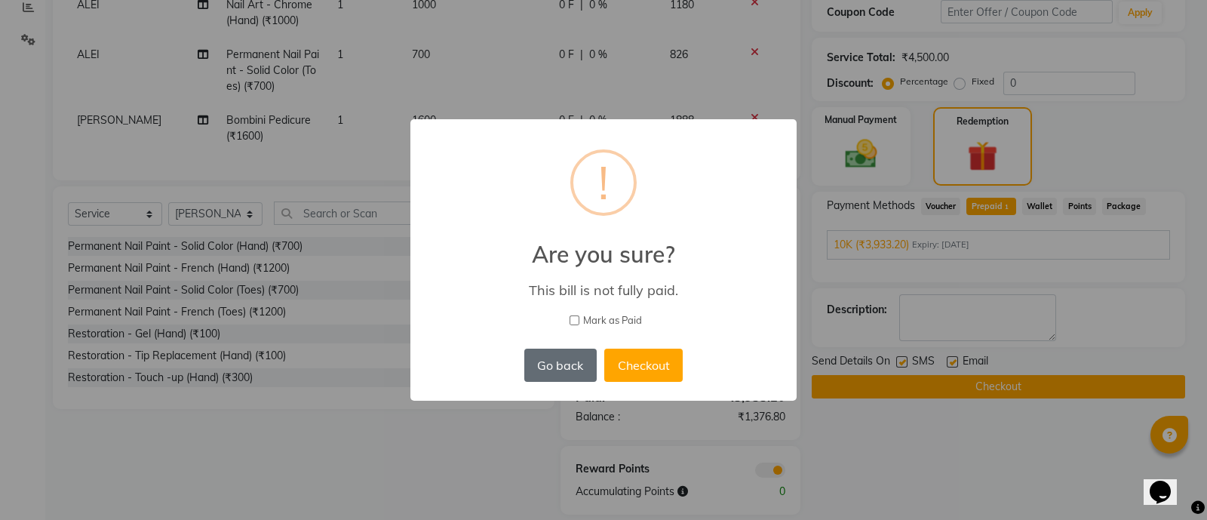
click at [554, 362] on button "Go back" at bounding box center [560, 365] width 72 height 33
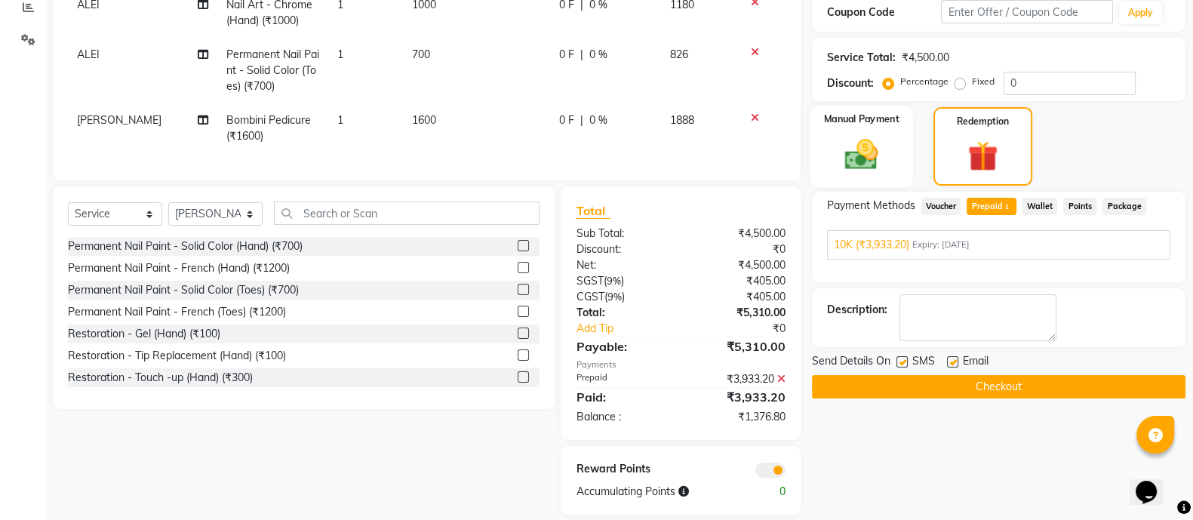
click at [871, 152] on img at bounding box center [861, 154] width 54 height 38
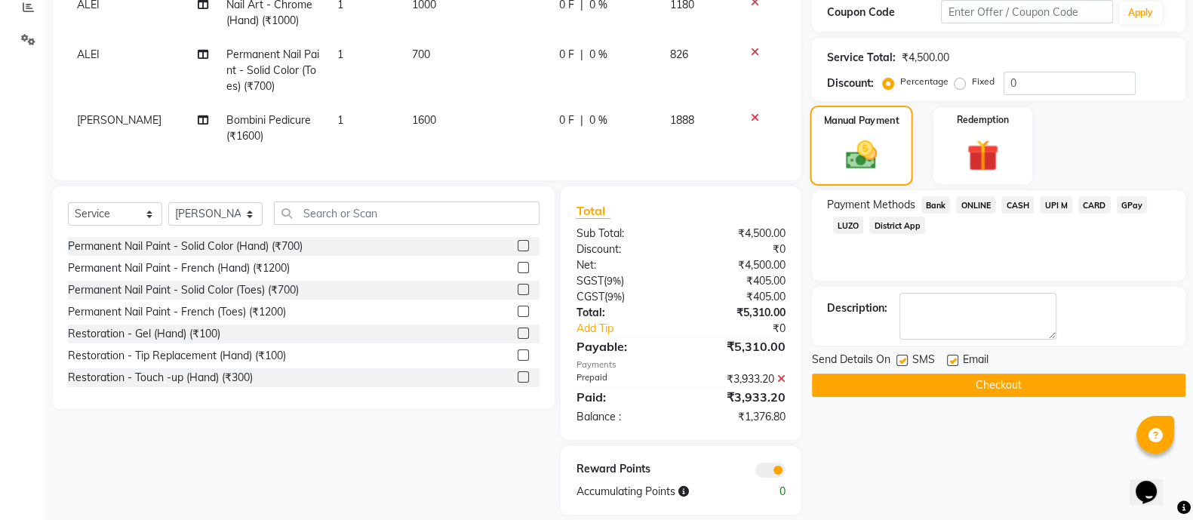
click at [979, 140] on img at bounding box center [982, 155] width 51 height 39
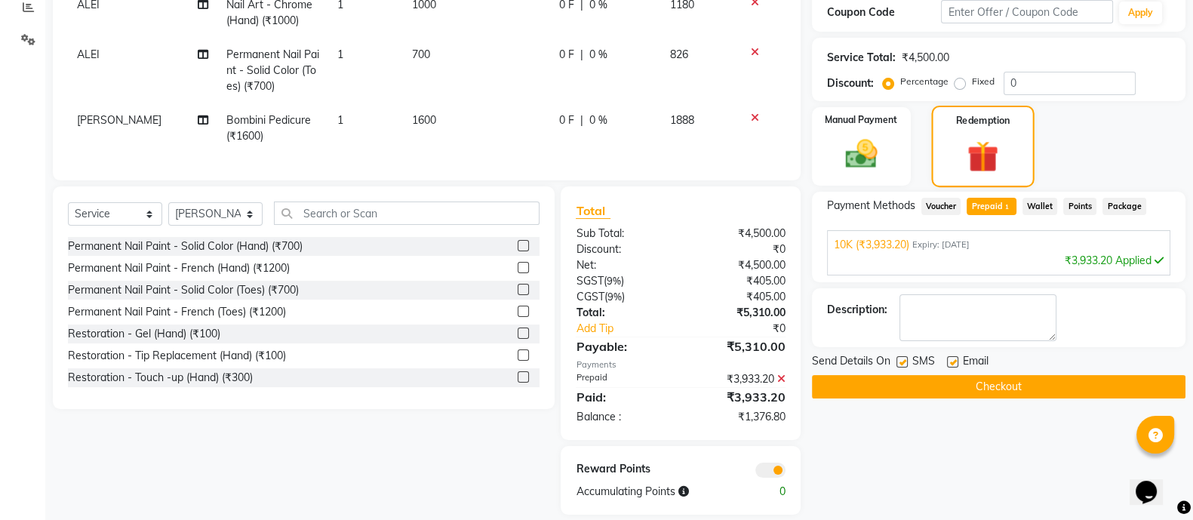
click at [859, 144] on img at bounding box center [860, 154] width 51 height 37
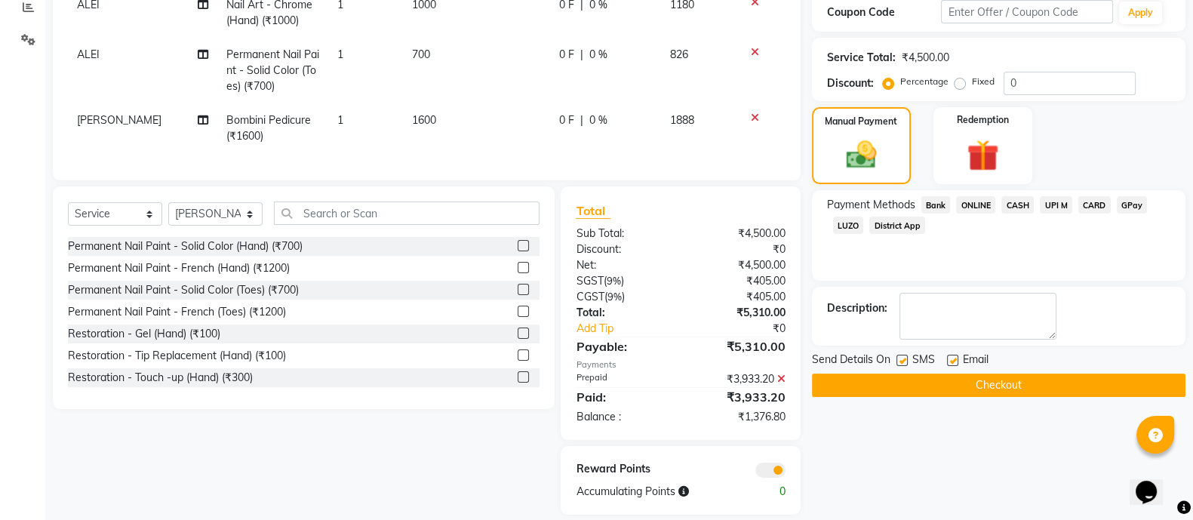
click at [978, 204] on span "ONLINE" at bounding box center [975, 204] width 39 height 17
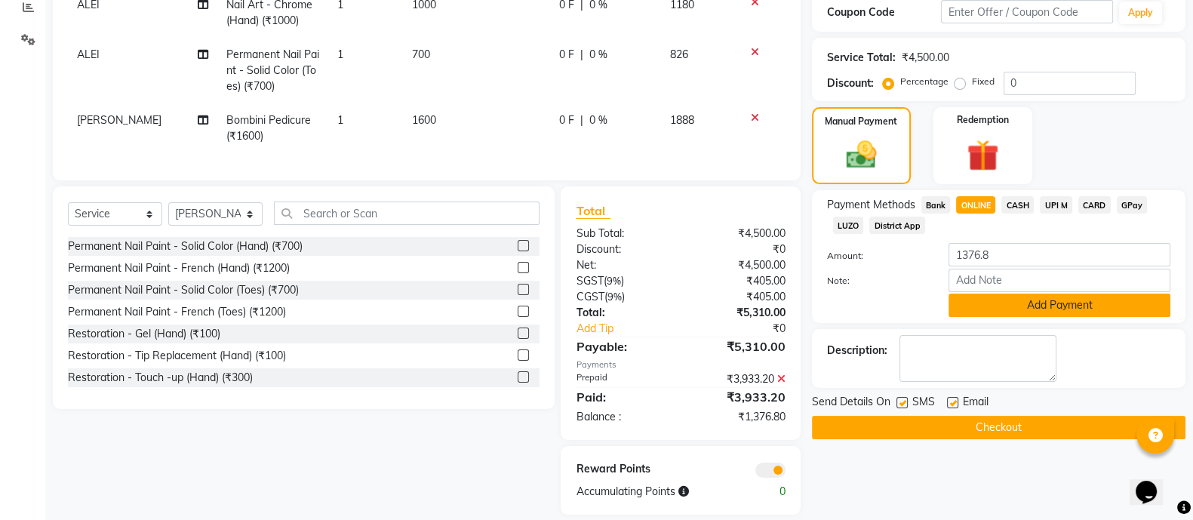
click at [1071, 309] on button "Add Payment" at bounding box center [1059, 304] width 222 height 23
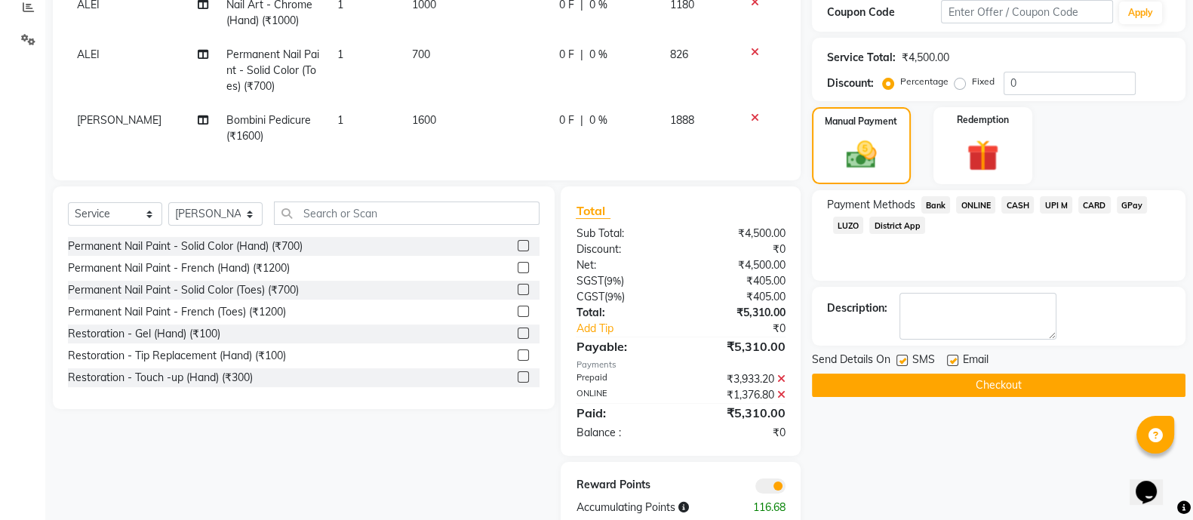
scroll to position [375, 0]
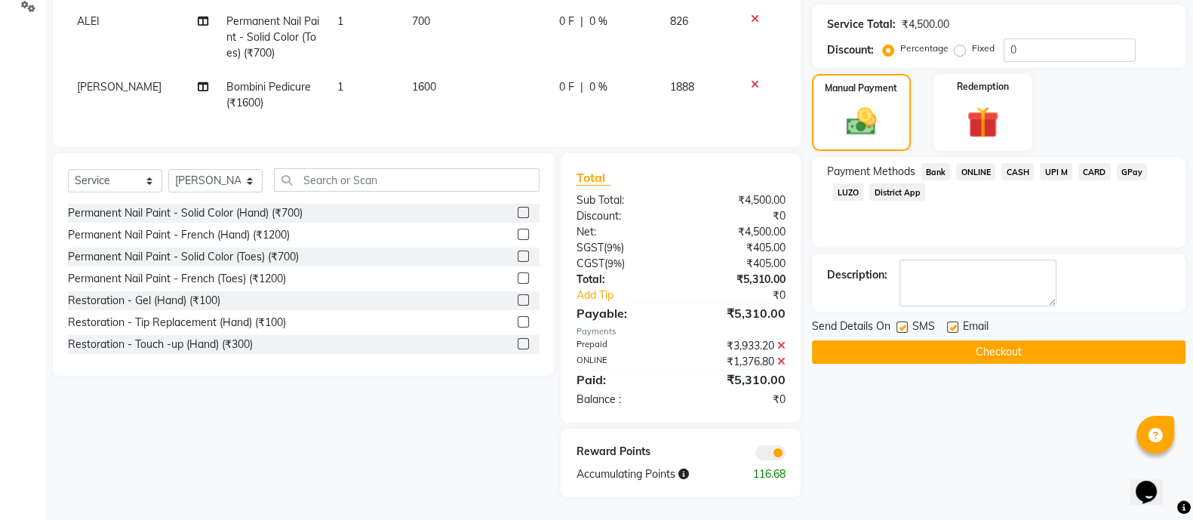
click at [1020, 340] on button "Checkout" at bounding box center [998, 351] width 373 height 23
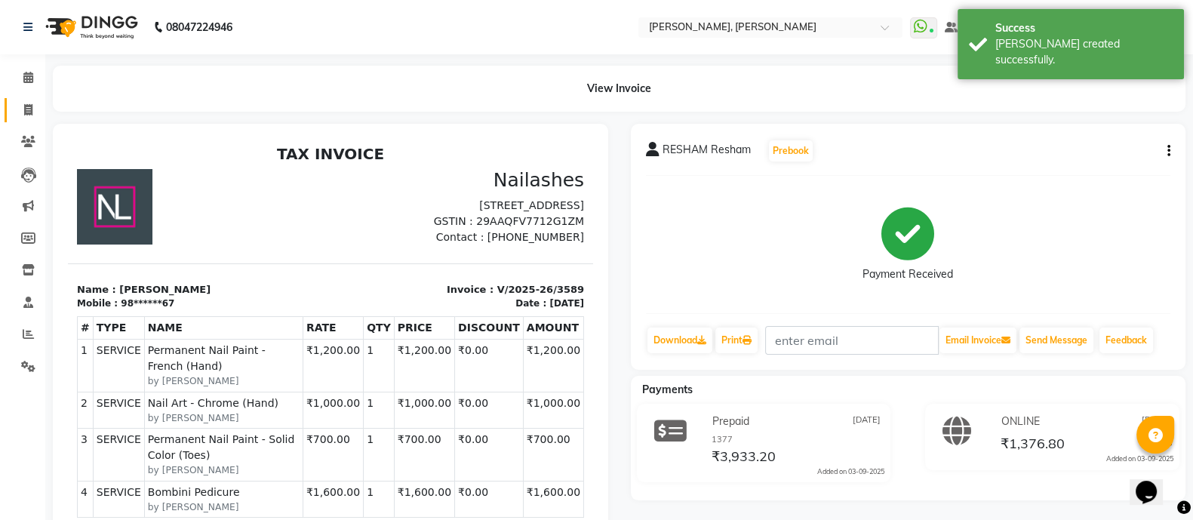
click at [28, 104] on icon at bounding box center [28, 109] width 8 height 11
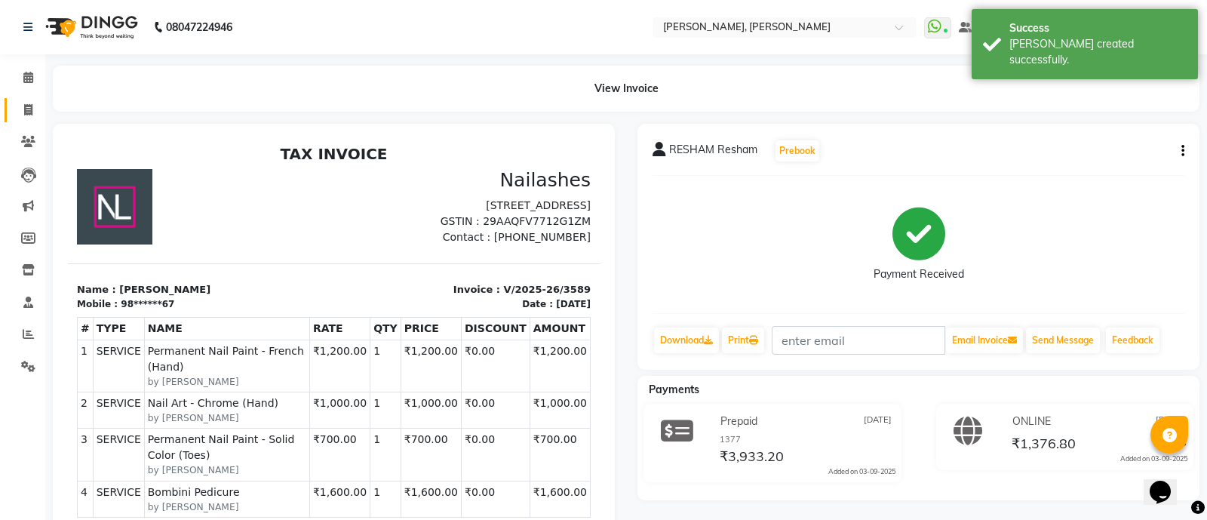
select select "3767"
select select "service"
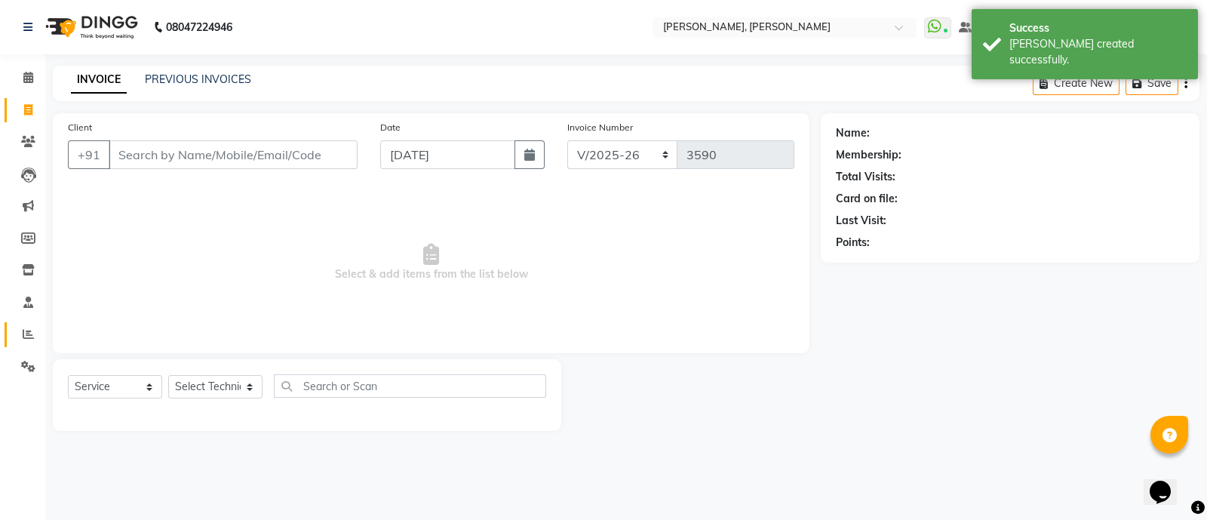
click at [20, 337] on span at bounding box center [28, 334] width 26 height 17
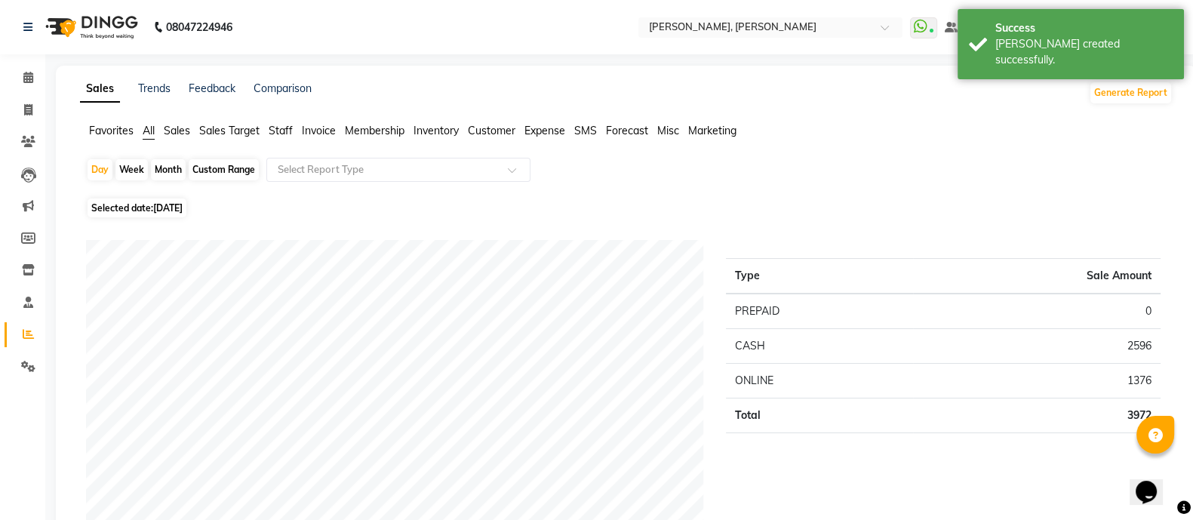
click at [277, 134] on span "Staff" at bounding box center [281, 131] width 24 height 14
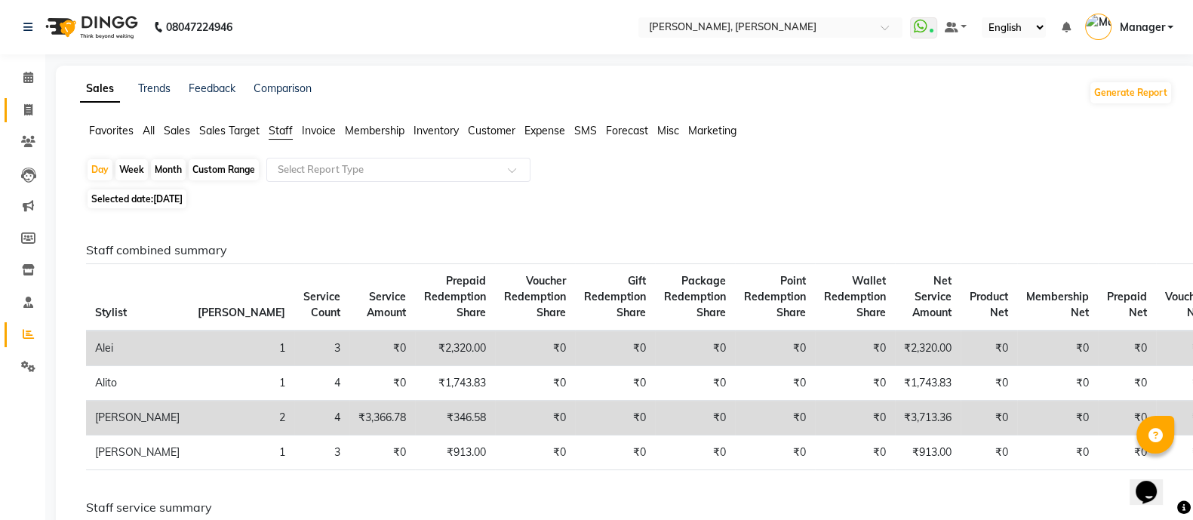
click at [28, 110] on icon at bounding box center [28, 109] width 8 height 11
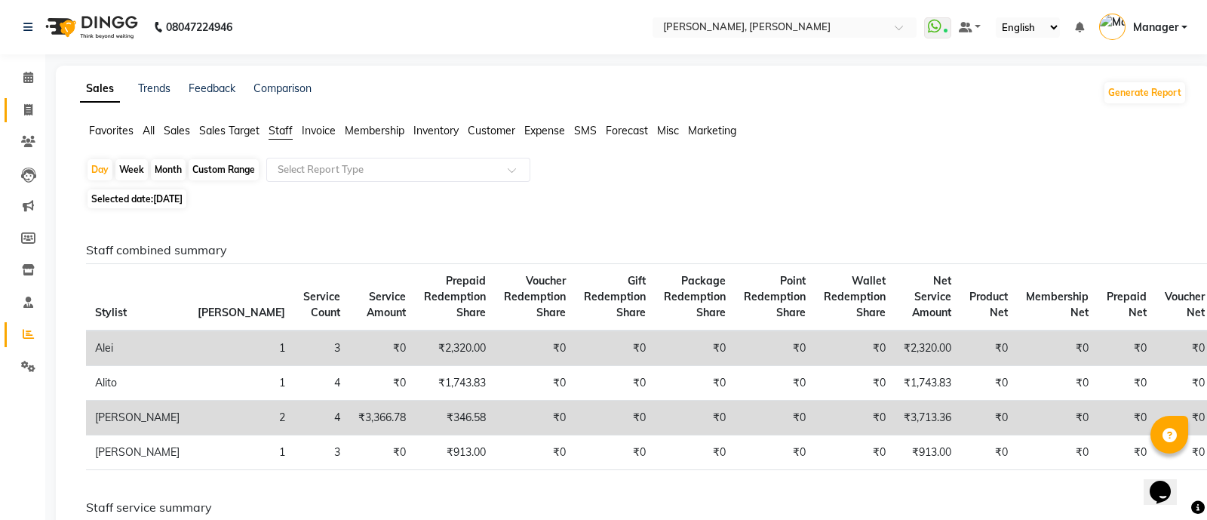
select select "service"
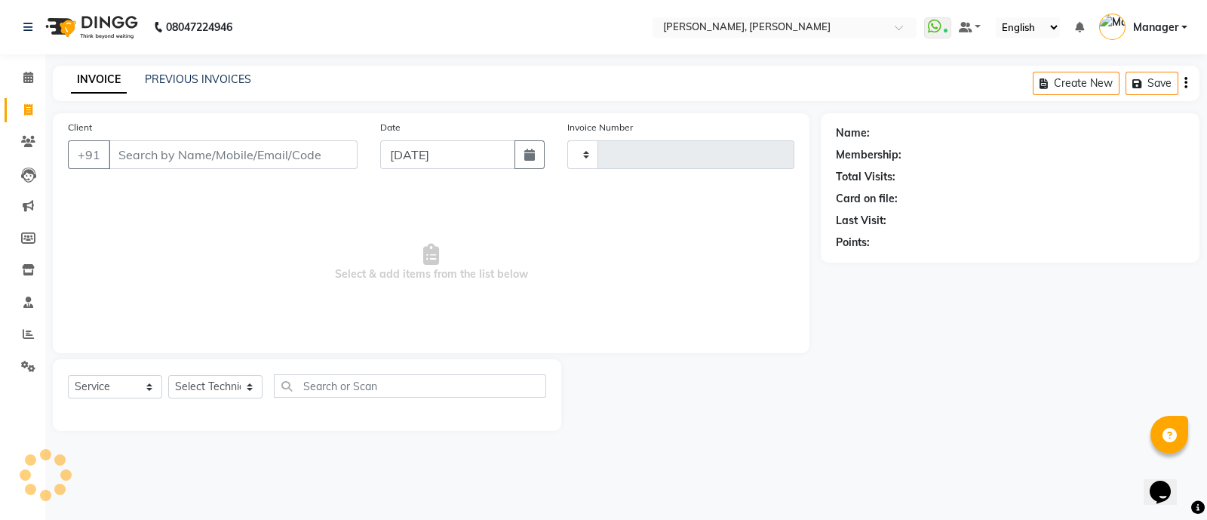
type input "3590"
select select "3767"
click at [30, 77] on icon at bounding box center [28, 77] width 10 height 11
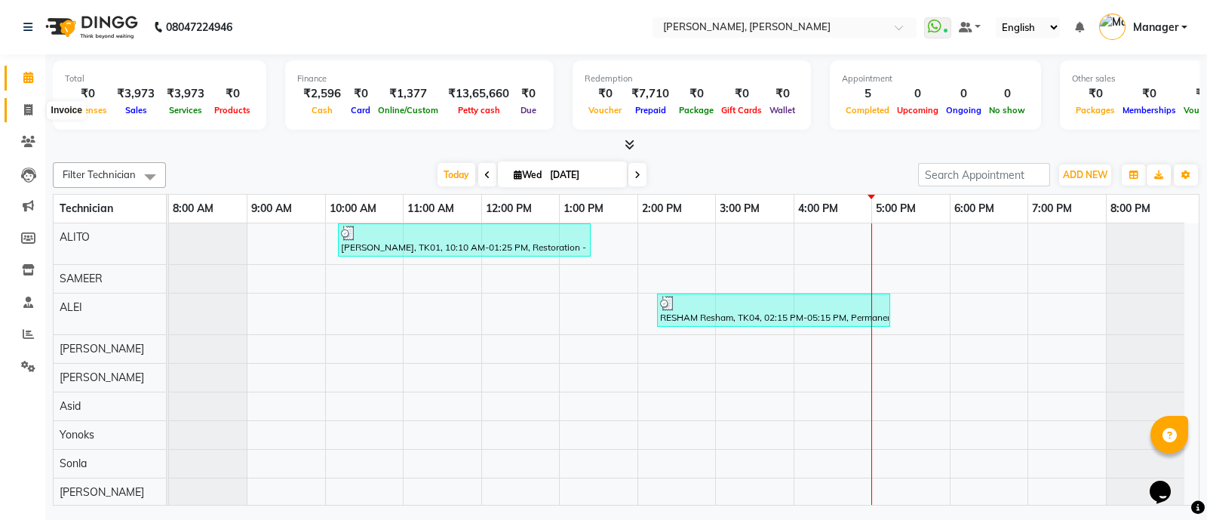
click at [25, 112] on icon at bounding box center [28, 109] width 8 height 11
select select "service"
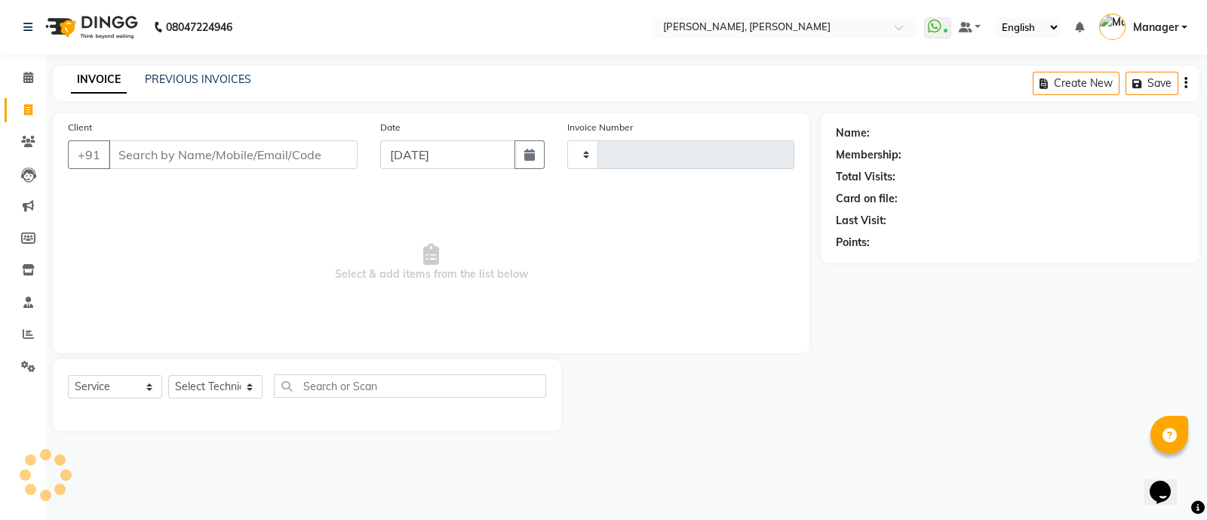
type input "3590"
select select "3767"
click at [223, 390] on select "Select Technician ALEI ALITO Anand Pedi Angelle Asid Hanmi Himanshu Manager Mus…" at bounding box center [215, 386] width 94 height 23
select select "63957"
click at [168, 376] on select "Select Technician ALEI ALITO Anand Pedi Angelle Asid Hanmi Himanshu Manager Mus…" at bounding box center [215, 386] width 94 height 23
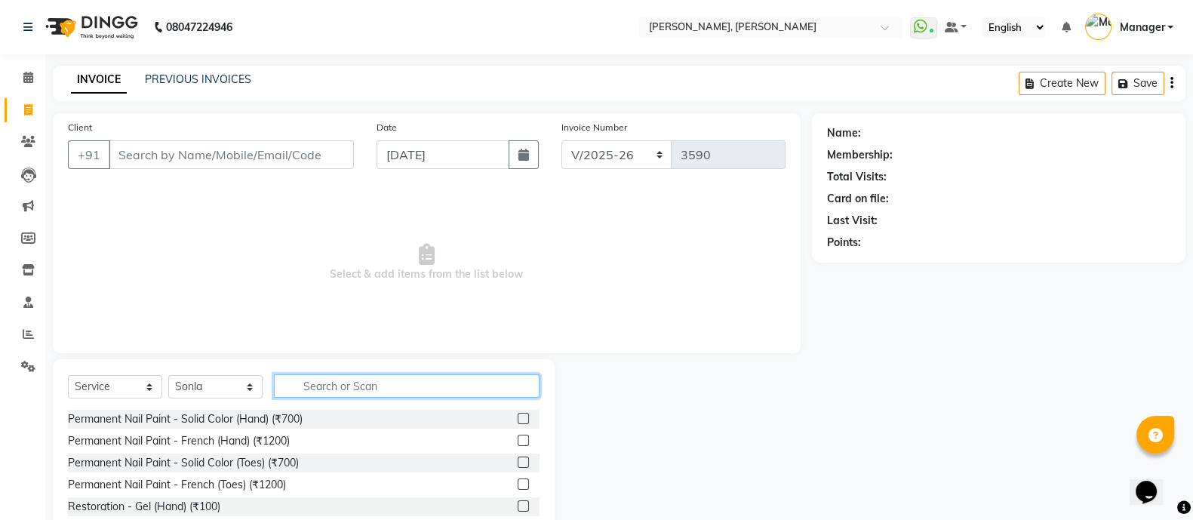
click at [331, 387] on input "text" at bounding box center [407, 385] width 266 height 23
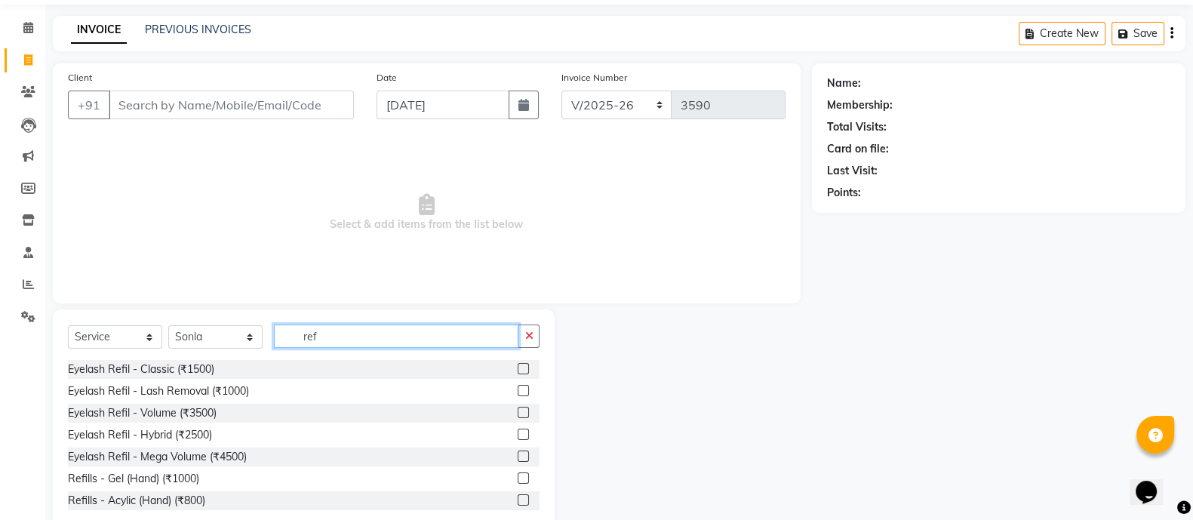
scroll to position [84, 0]
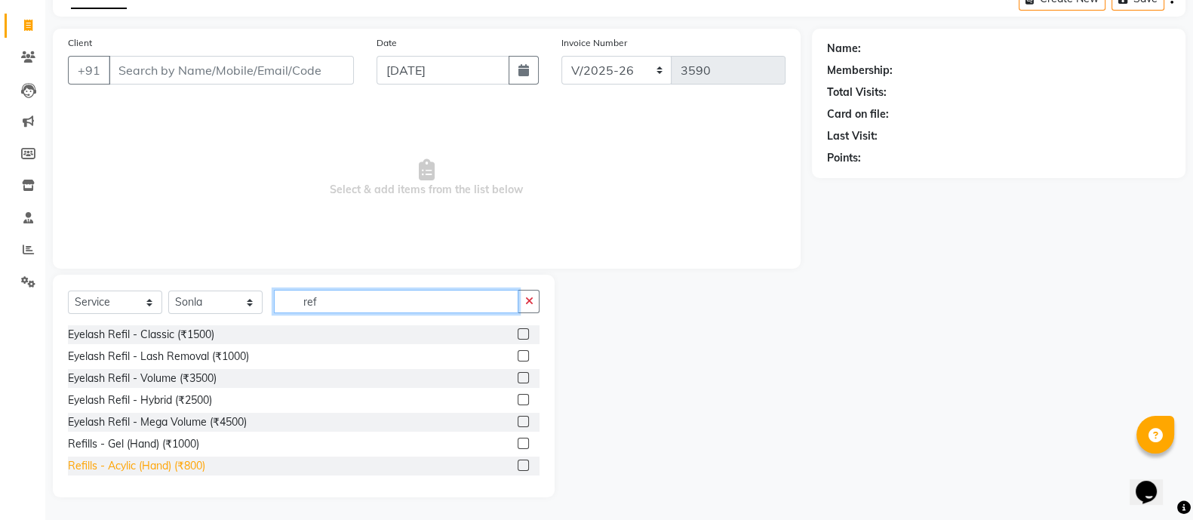
type input "ref"
click at [163, 466] on div "Refills - Acylic (Hand) (₹800)" at bounding box center [136, 466] width 137 height 16
checkbox input "false"
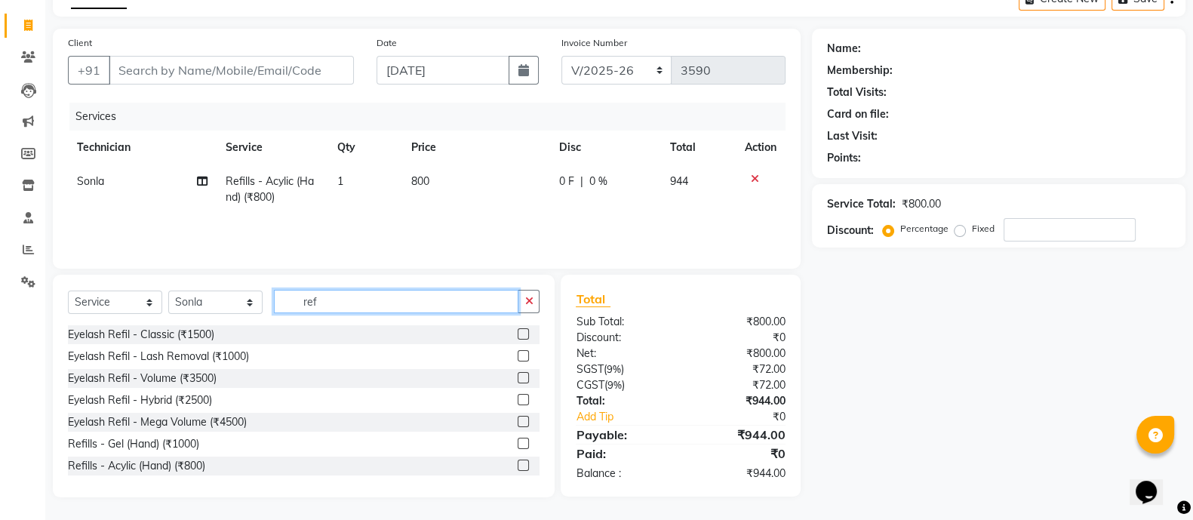
click at [366, 303] on input "ref" at bounding box center [396, 301] width 244 height 23
type input "r"
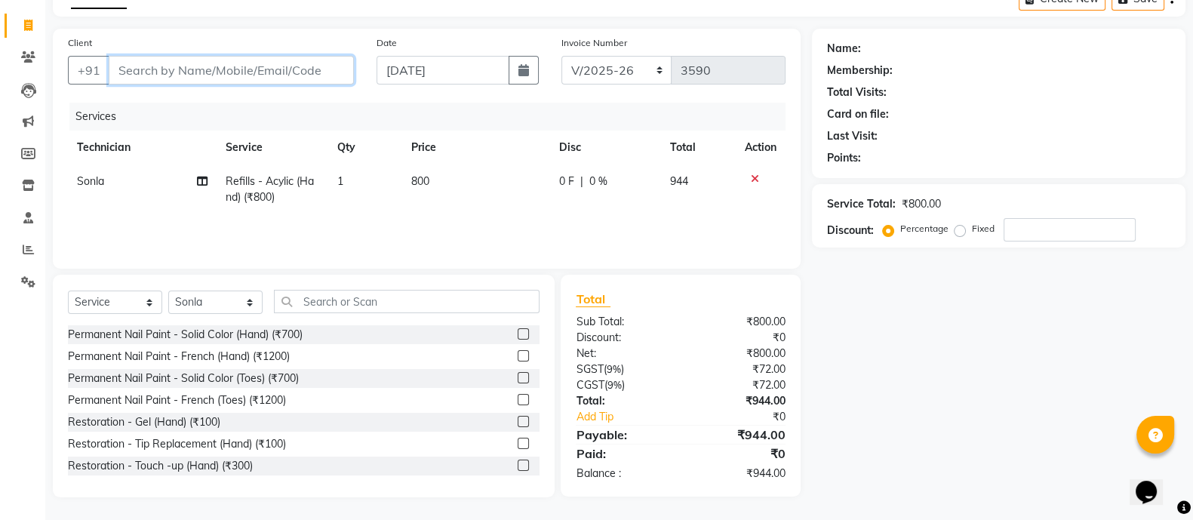
click at [244, 70] on input "Client" at bounding box center [231, 70] width 245 height 29
type input "8"
type input "0"
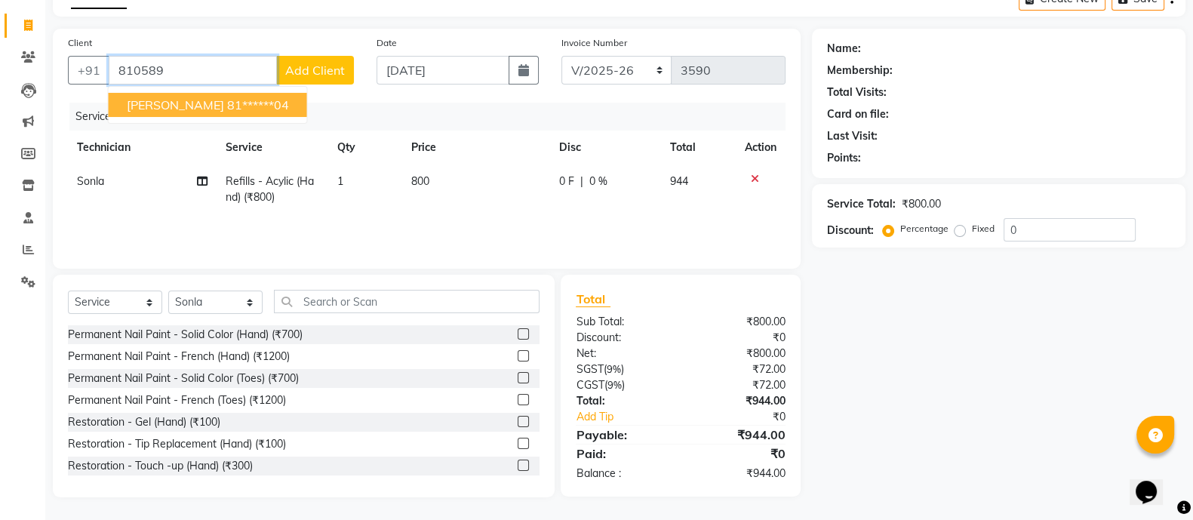
click at [227, 109] on ngb-highlight "81******04" at bounding box center [258, 104] width 62 height 15
type input "81******04"
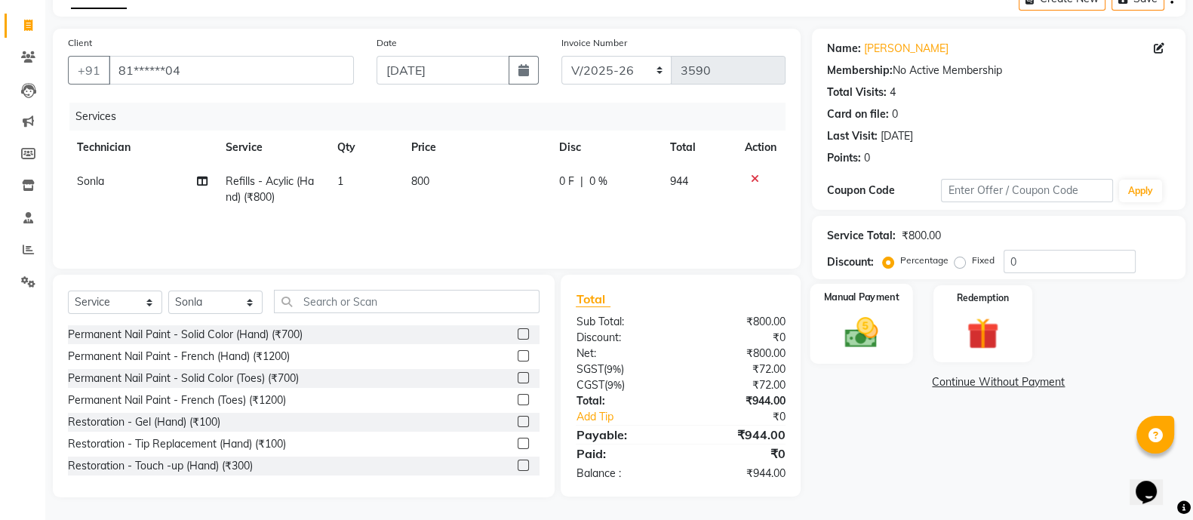
click at [862, 315] on img at bounding box center [861, 332] width 54 height 38
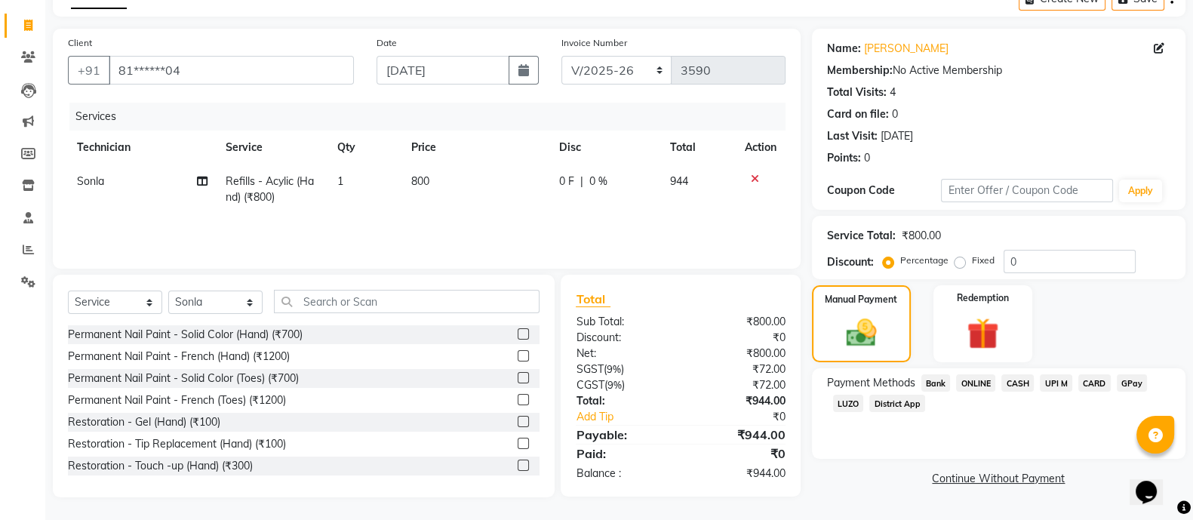
click at [982, 383] on span "ONLINE" at bounding box center [975, 382] width 39 height 17
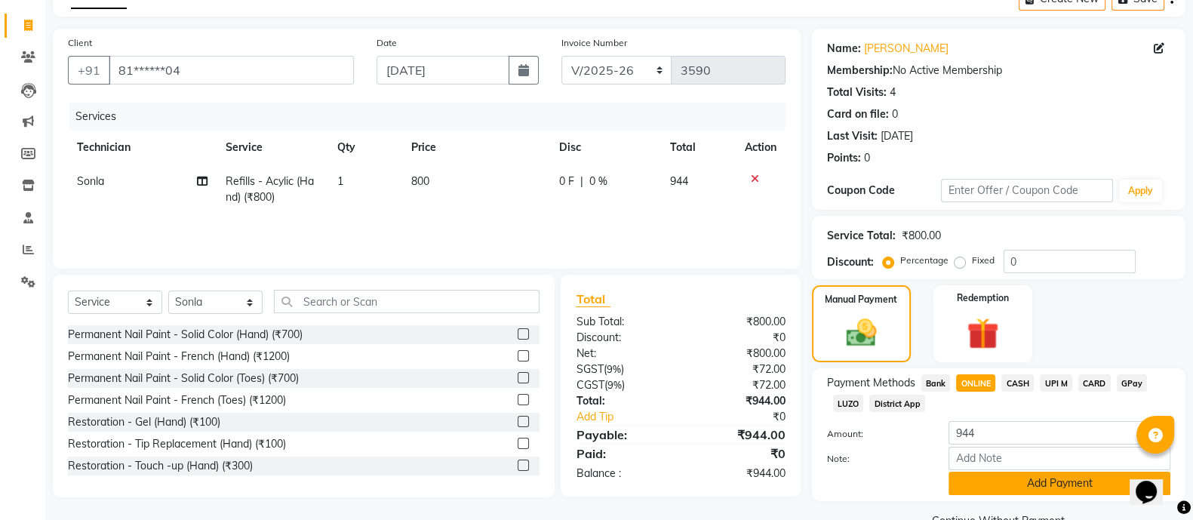
click at [1003, 488] on button "Add Payment" at bounding box center [1059, 483] width 222 height 23
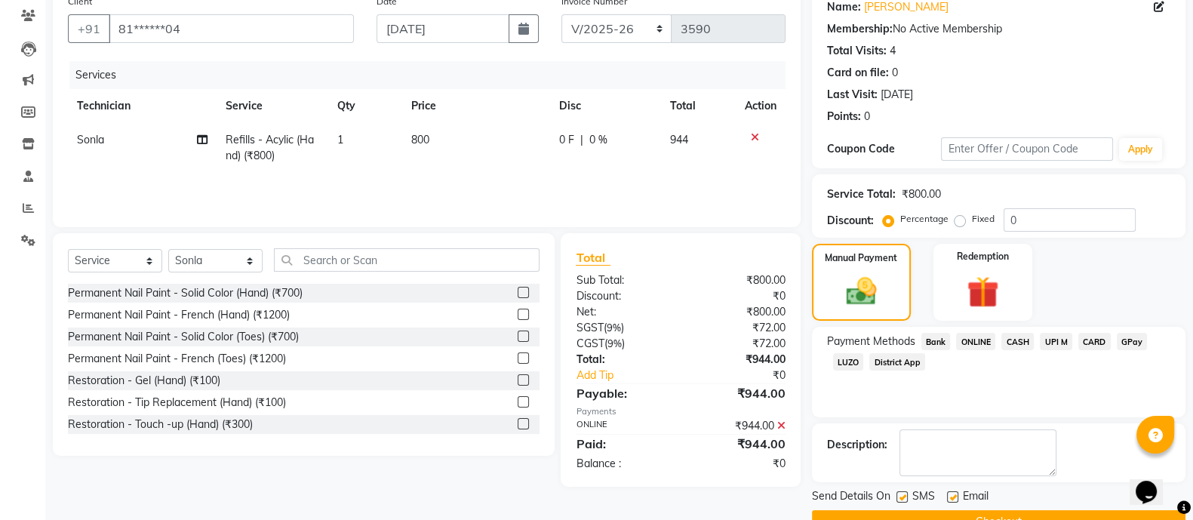
scroll to position [161, 0]
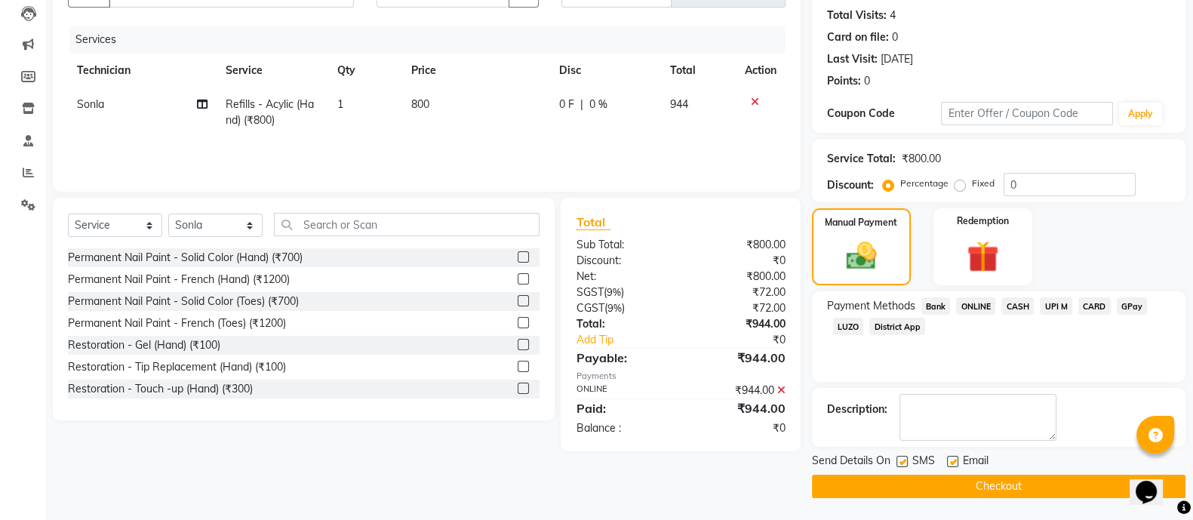
click at [939, 488] on button "Checkout" at bounding box center [998, 486] width 373 height 23
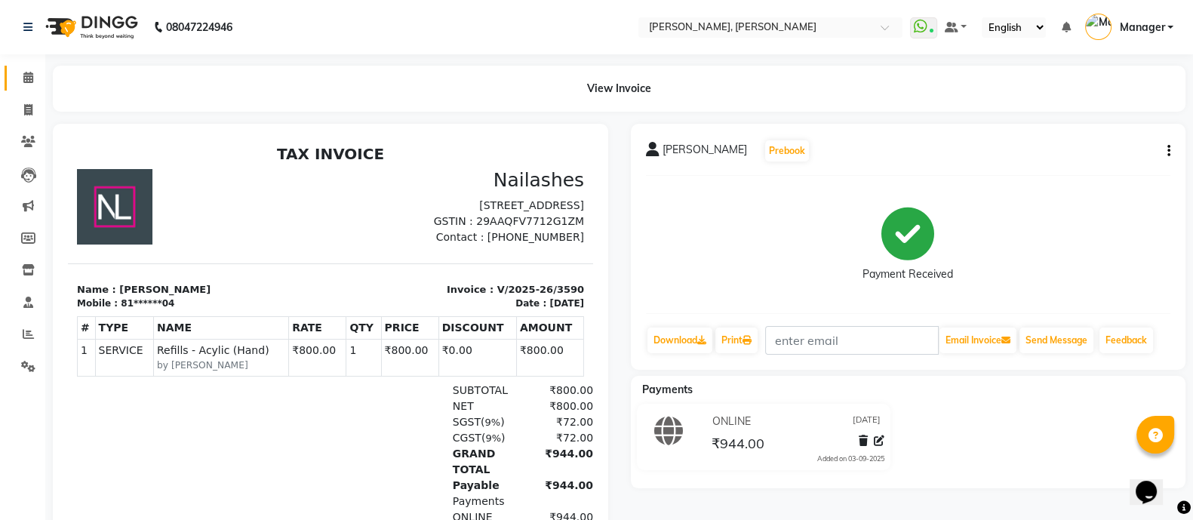
click at [22, 69] on span at bounding box center [28, 77] width 26 height 17
